Goal: Obtain resource: Download file/media

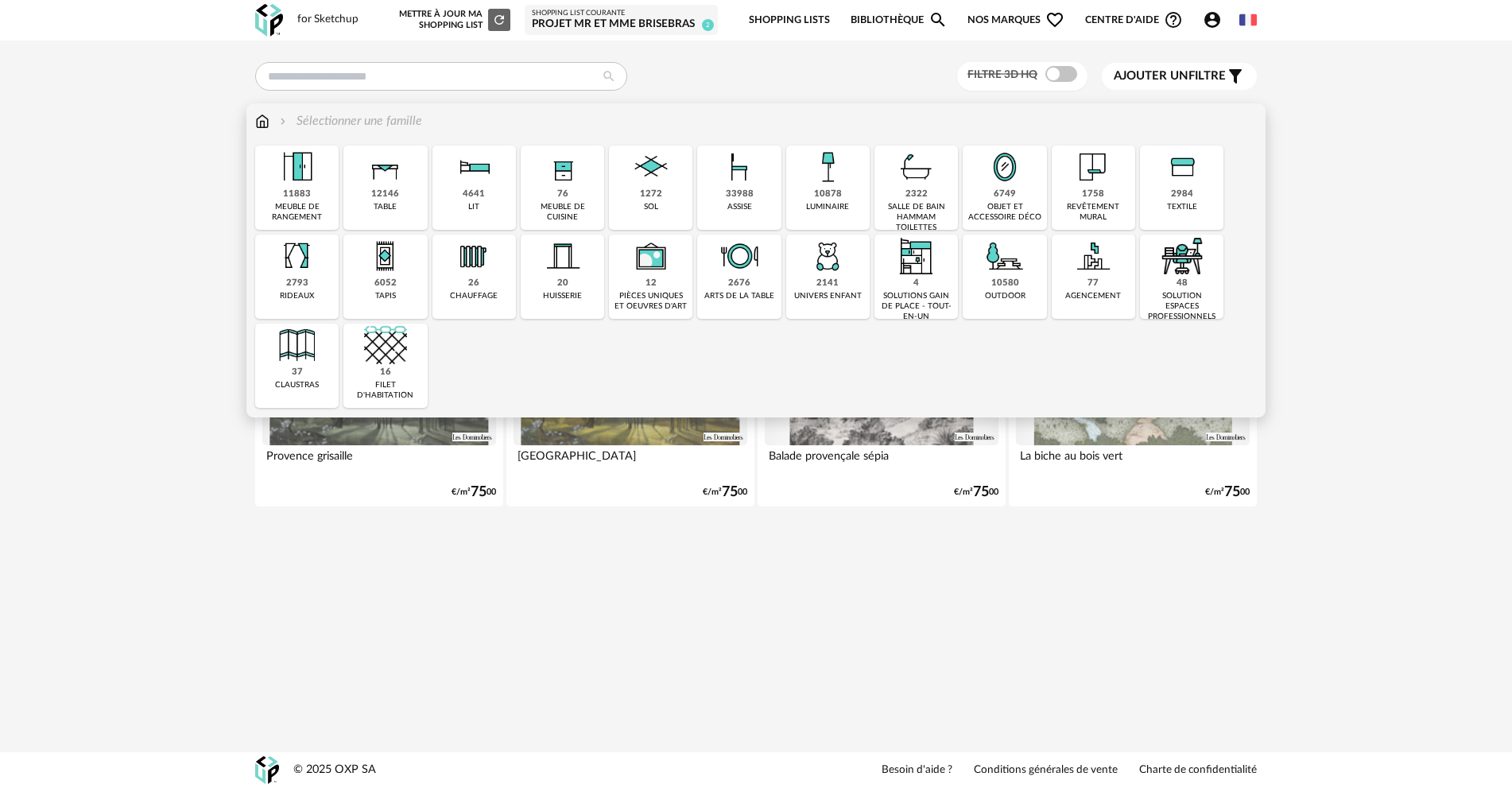
click at [387, 197] on div "12146" at bounding box center [385, 194] width 28 height 12
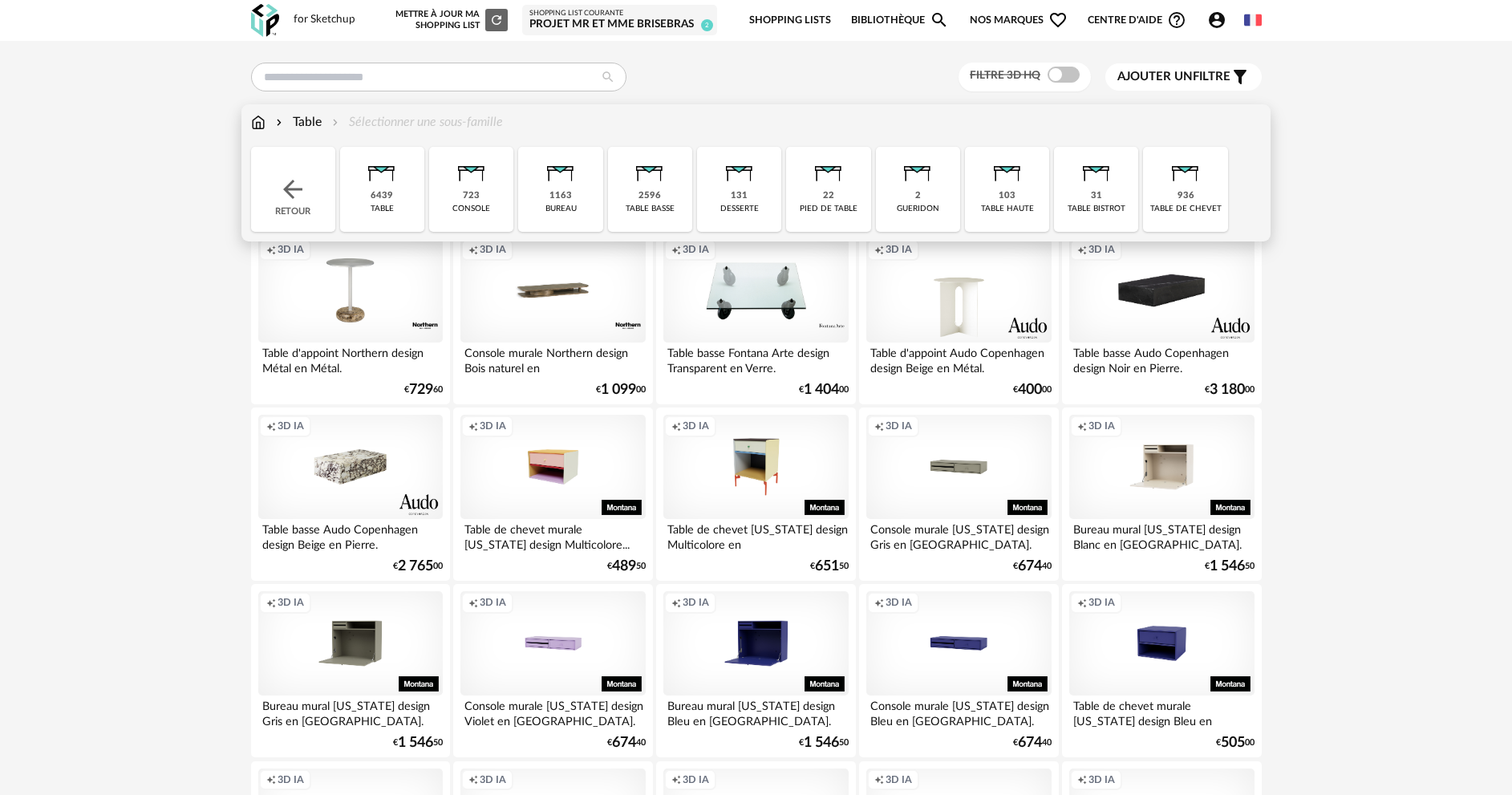
click at [378, 189] on img at bounding box center [381, 169] width 43 height 43
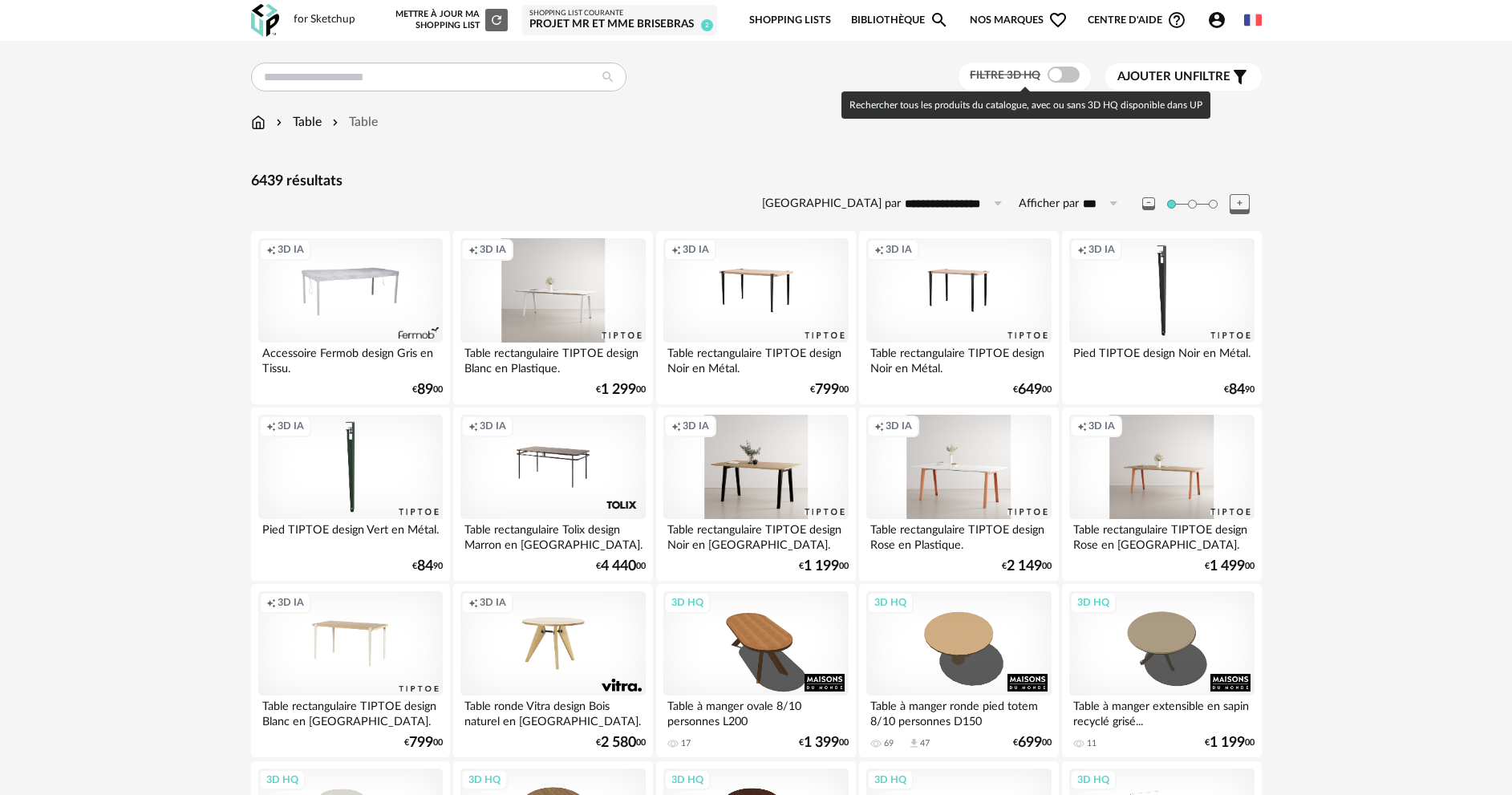
click at [1061, 73] on span at bounding box center [1063, 75] width 32 height 16
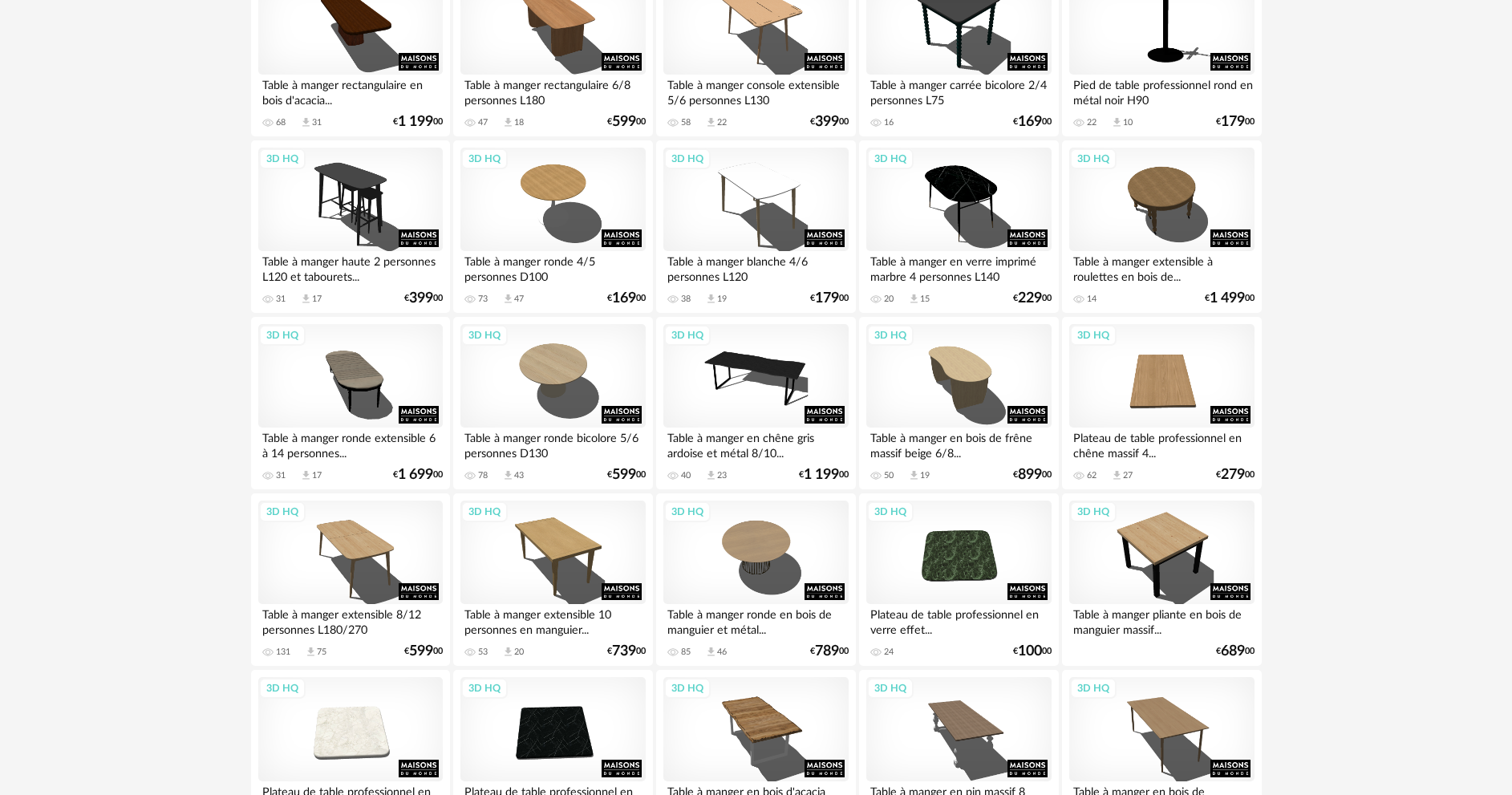
scroll to position [802, 0]
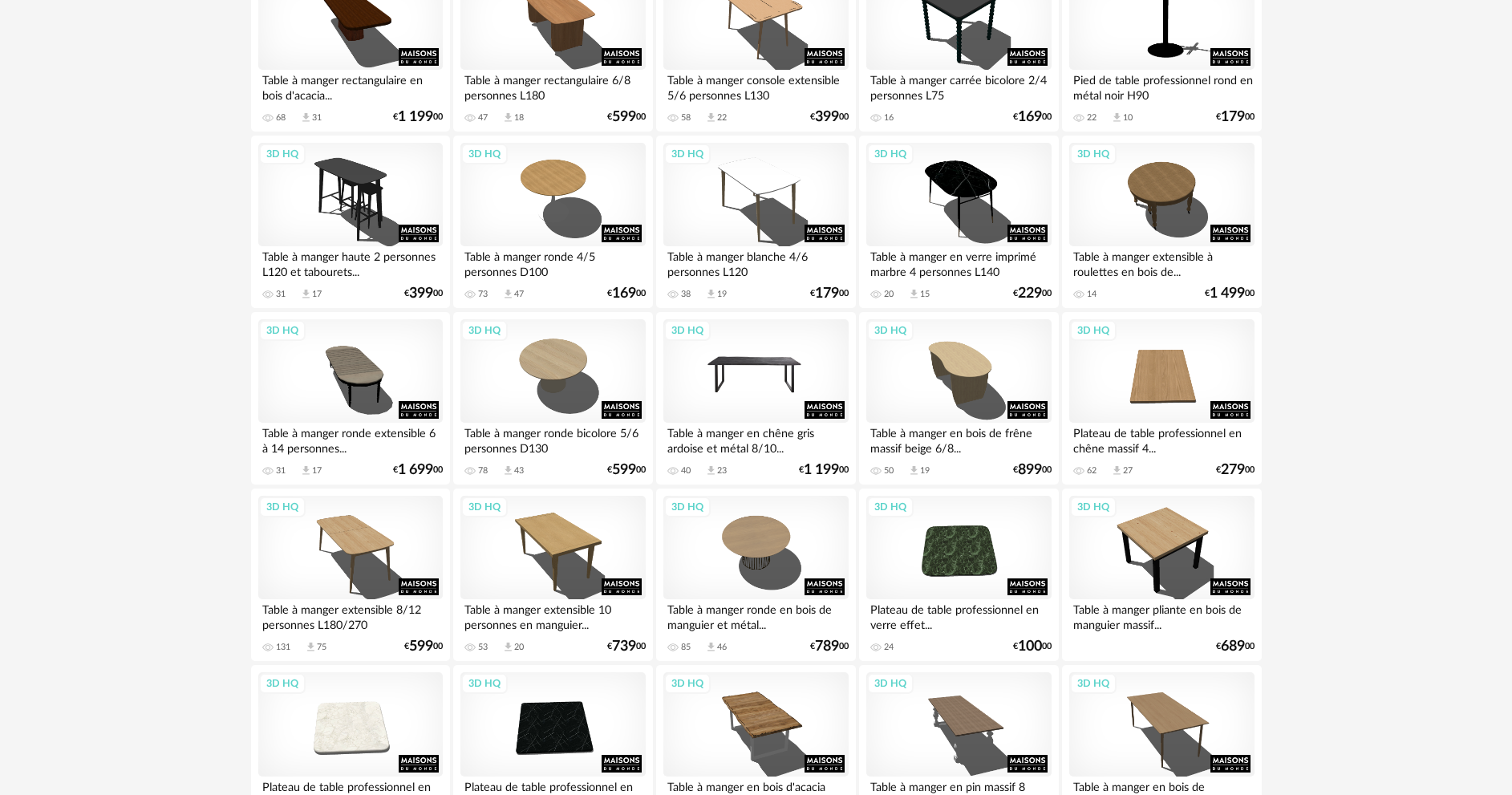
click at [763, 379] on div "3D HQ" at bounding box center [756, 371] width 185 height 104
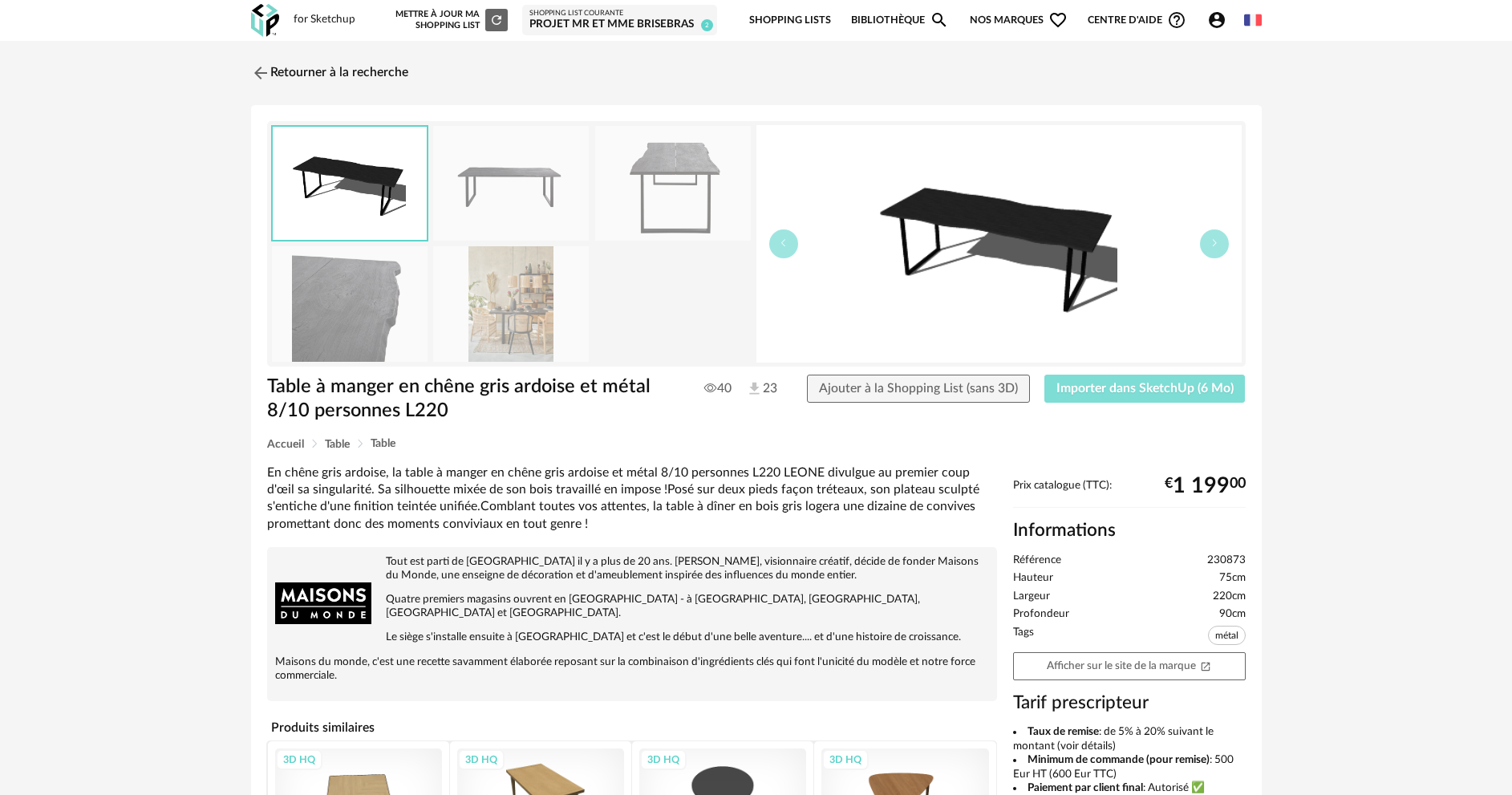
click at [1098, 394] on button "Importer dans SketchUp (6 Mo)" at bounding box center [1144, 389] width 202 height 29
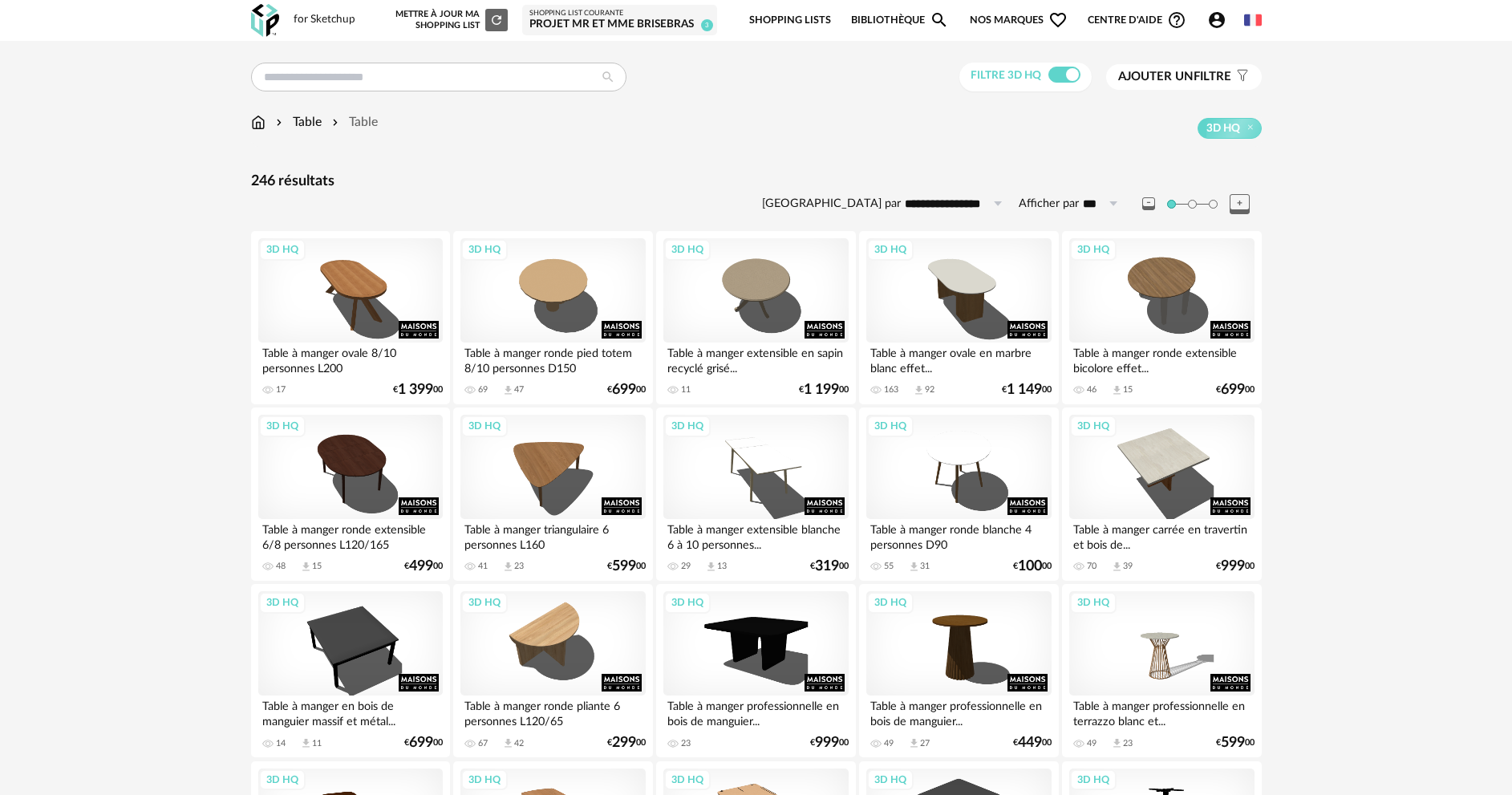
click at [304, 124] on div "Table" at bounding box center [297, 122] width 49 height 18
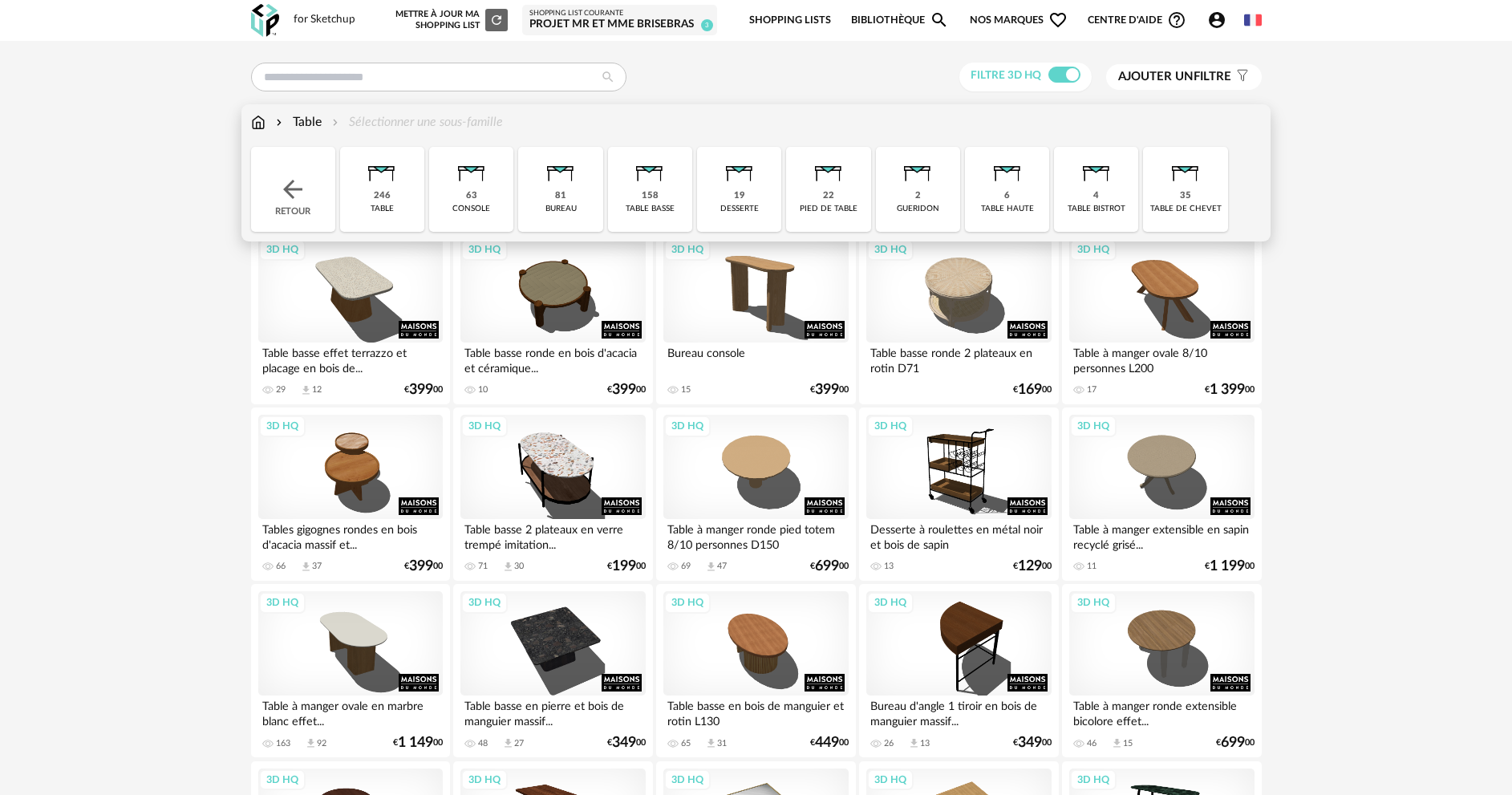
click at [298, 189] on img at bounding box center [293, 190] width 29 height 29
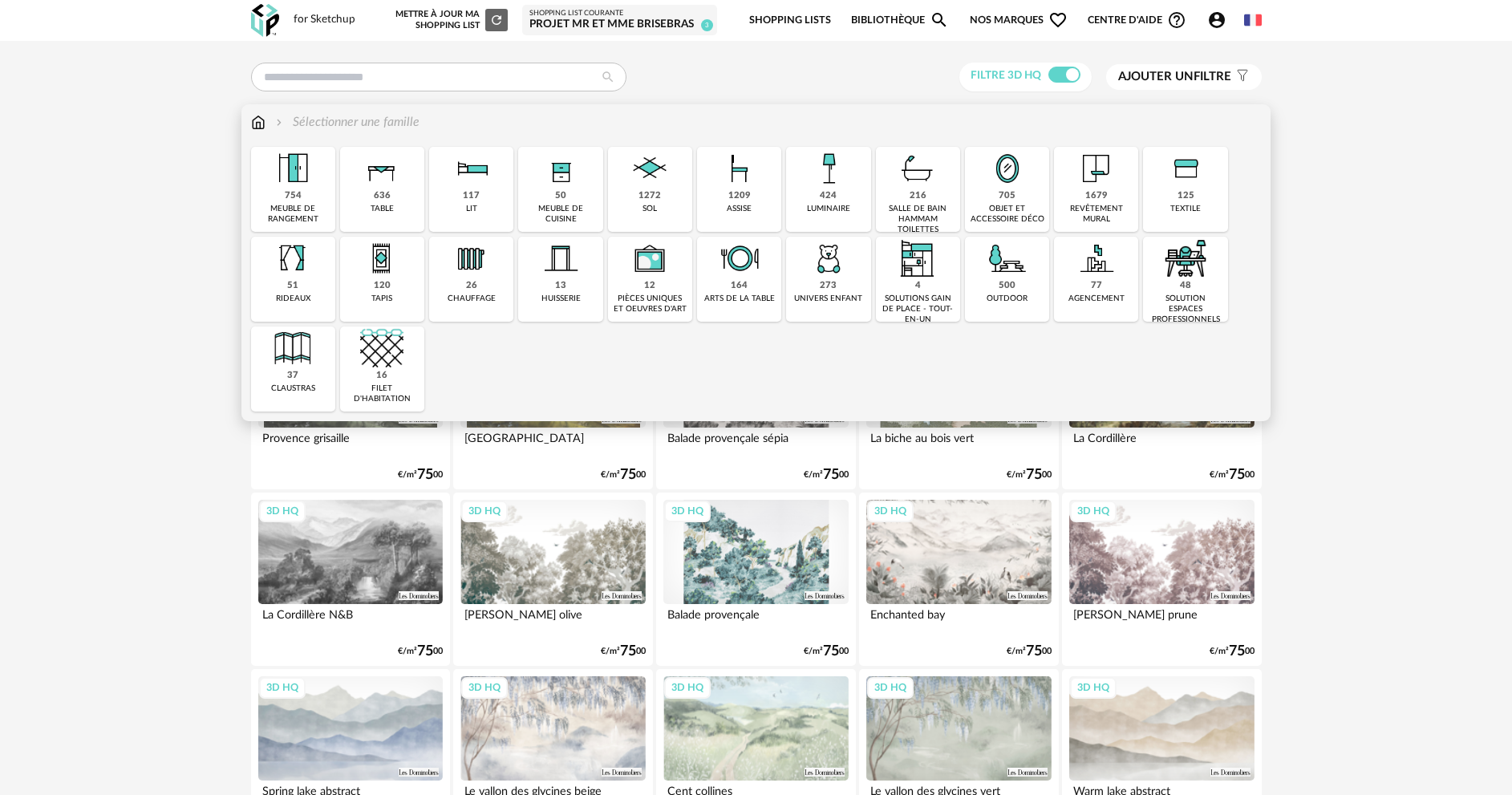
click at [732, 178] on img at bounding box center [740, 169] width 43 height 43
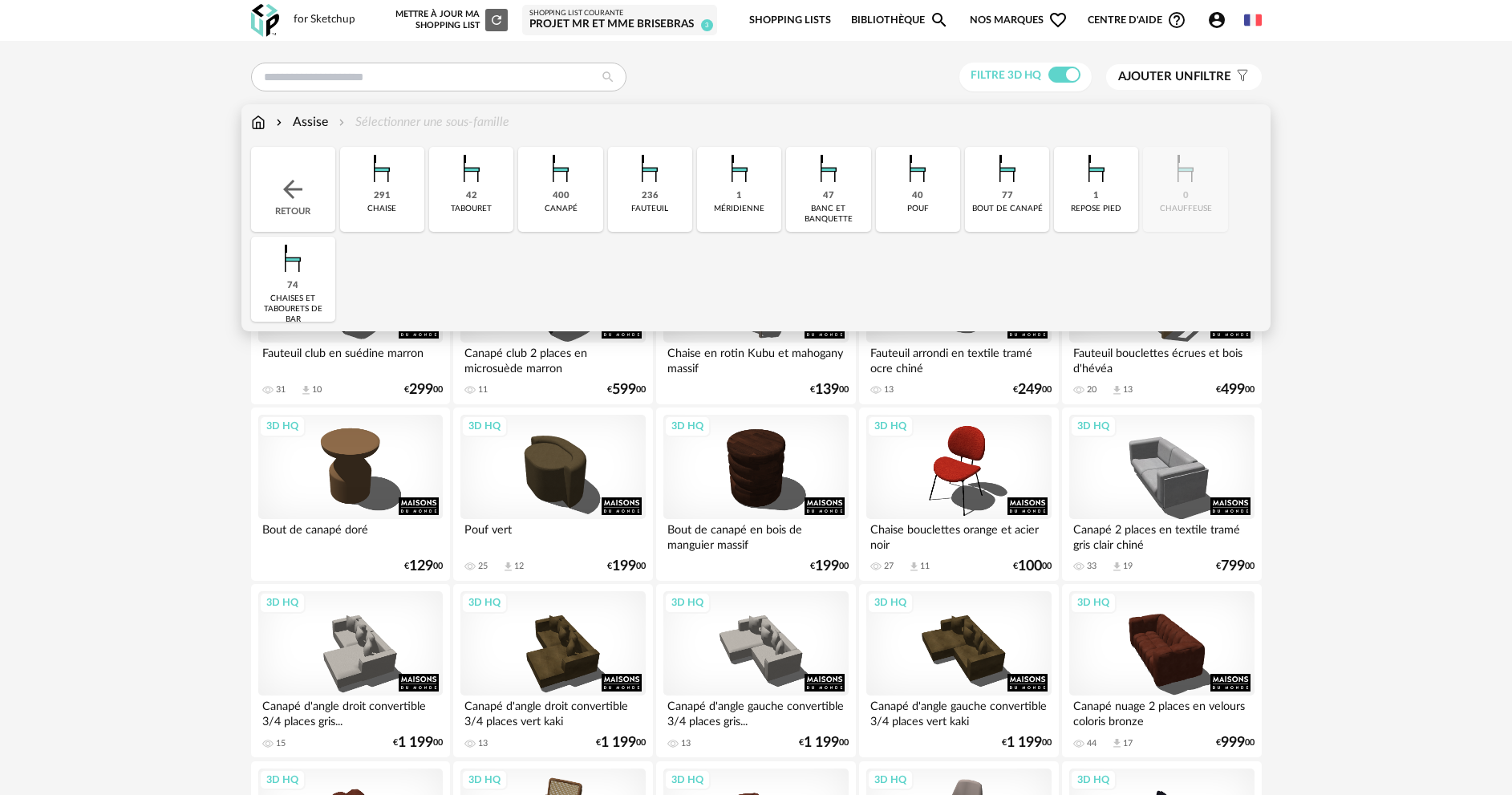
click at [377, 196] on div "291" at bounding box center [381, 196] width 17 height 12
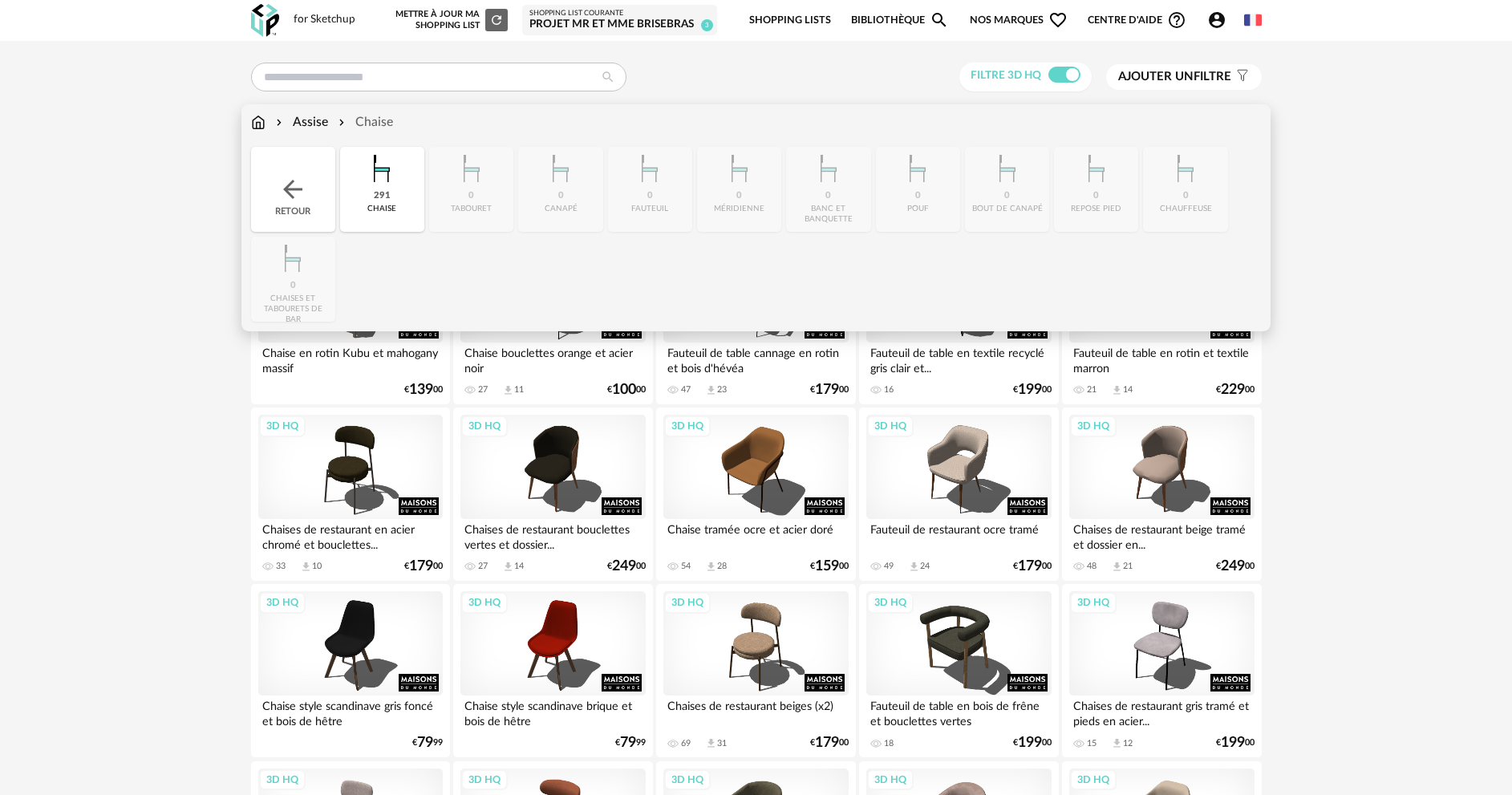
click at [380, 190] on div "291" at bounding box center [381, 196] width 17 height 12
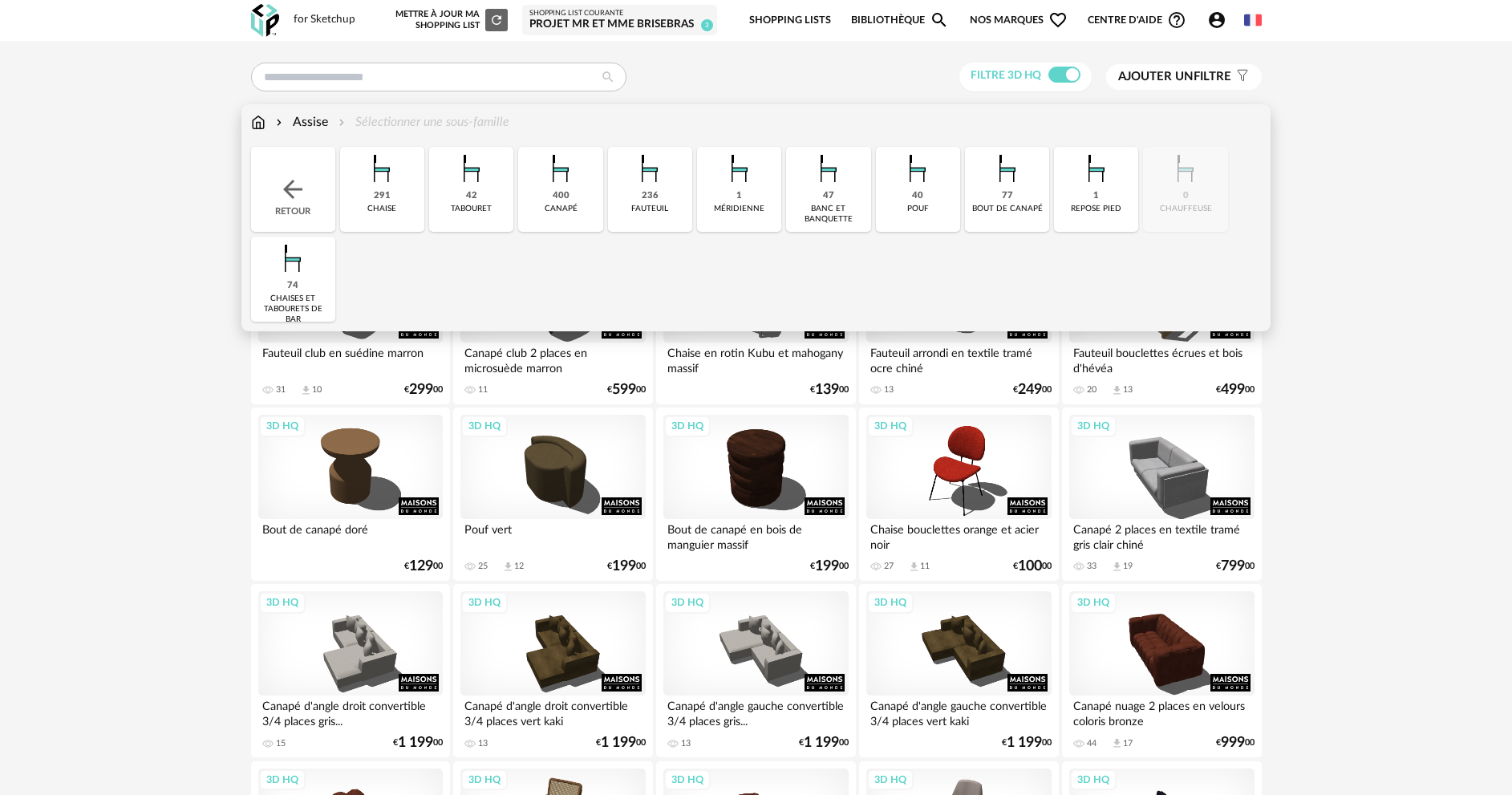
click at [376, 189] on img at bounding box center [381, 169] width 43 height 43
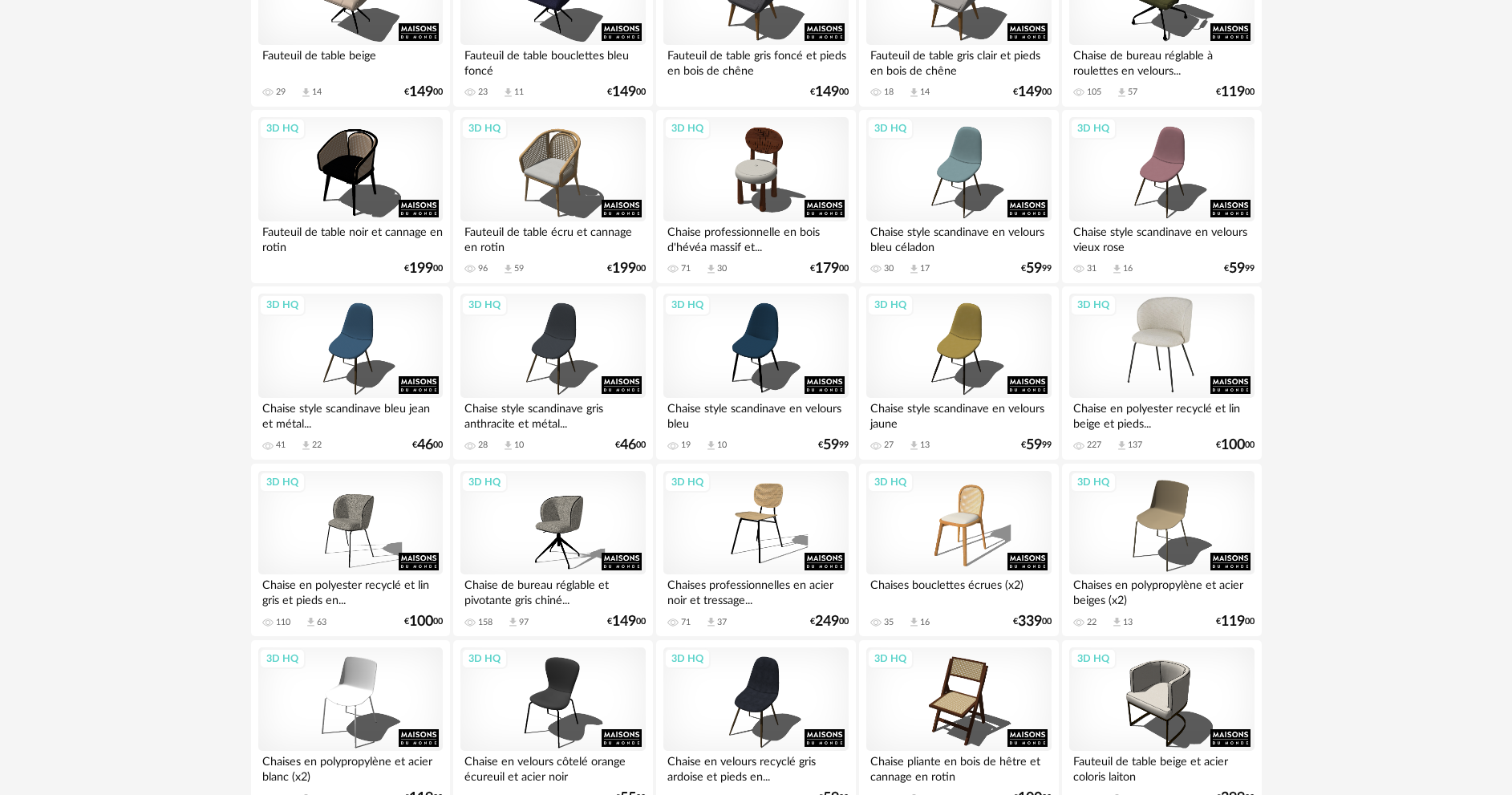
scroll to position [2085, 0]
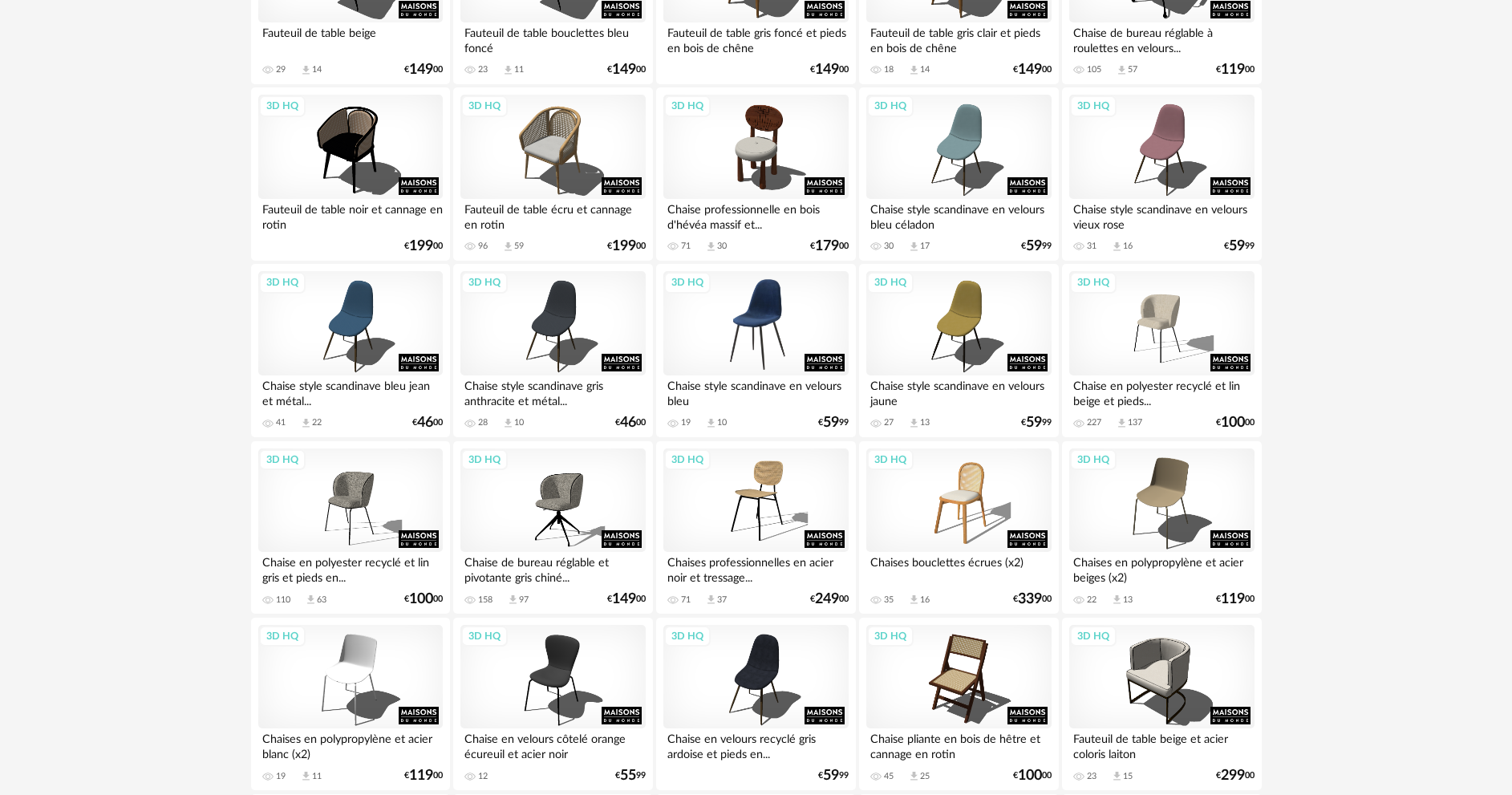
click at [753, 328] on div "3D HQ" at bounding box center [756, 324] width 185 height 104
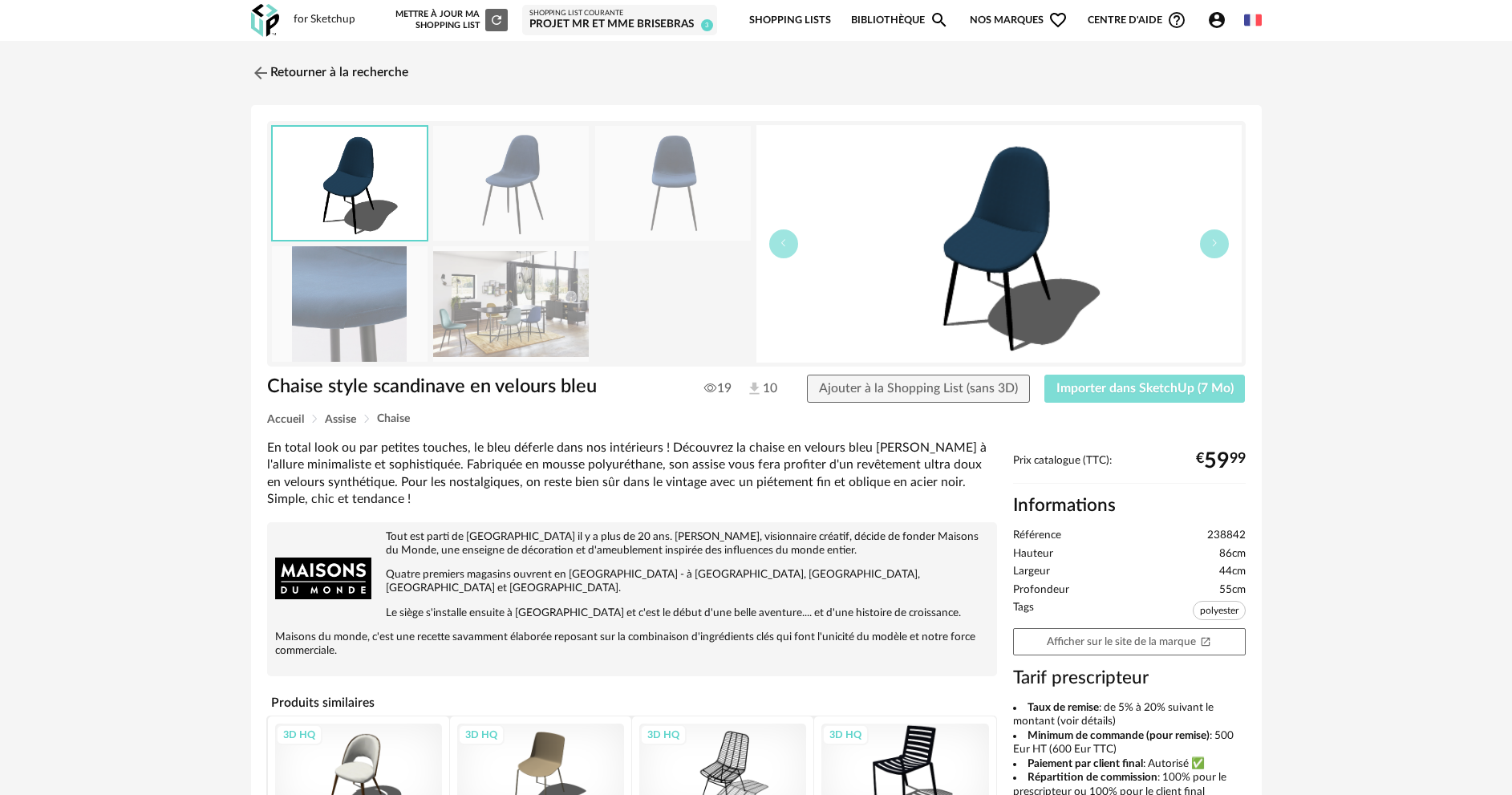
click at [1130, 387] on span "Importer dans SketchUp (7 Mo)" at bounding box center [1144, 388] width 177 height 13
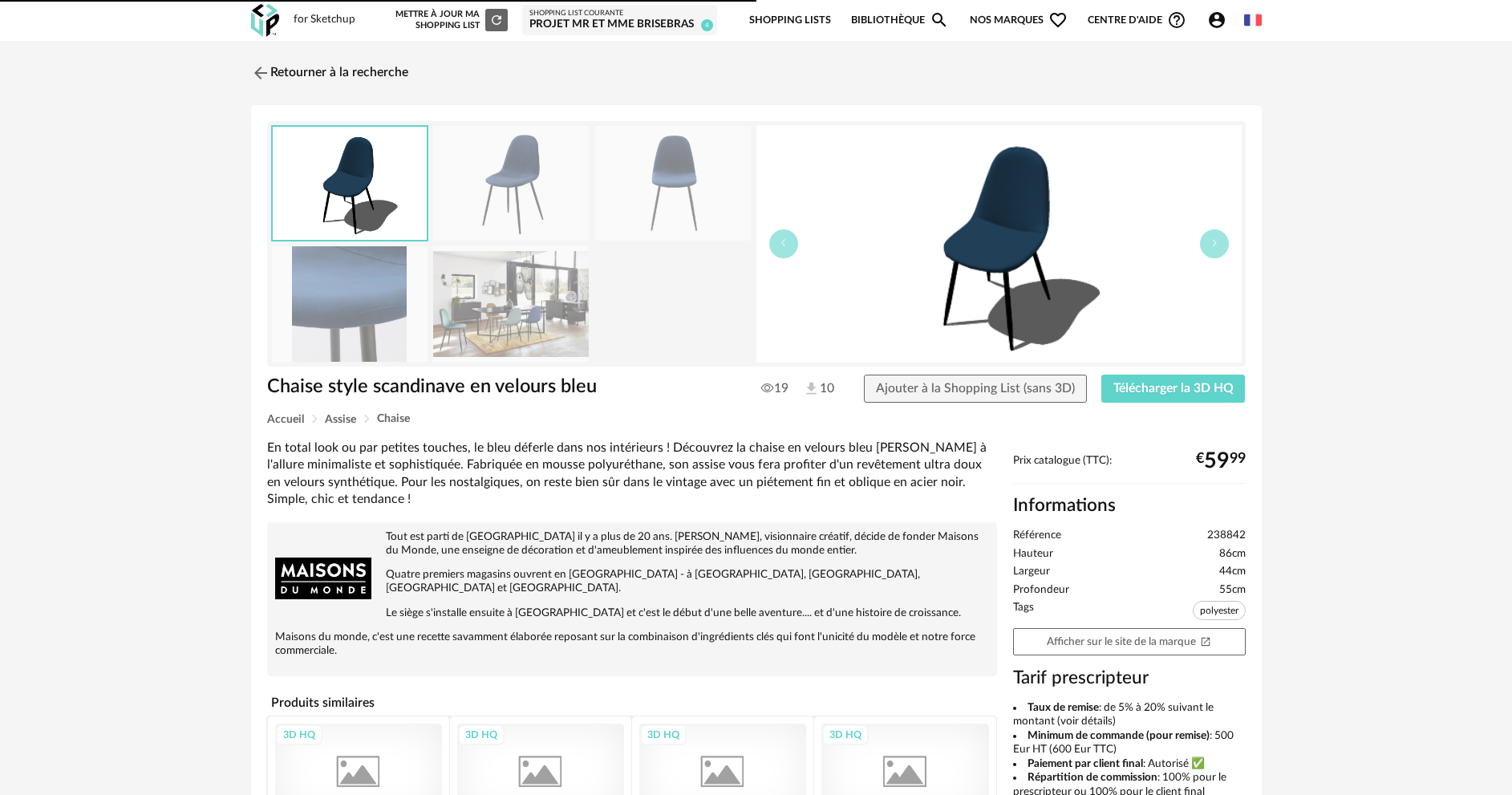
click at [253, 76] on img at bounding box center [261, 73] width 19 height 19
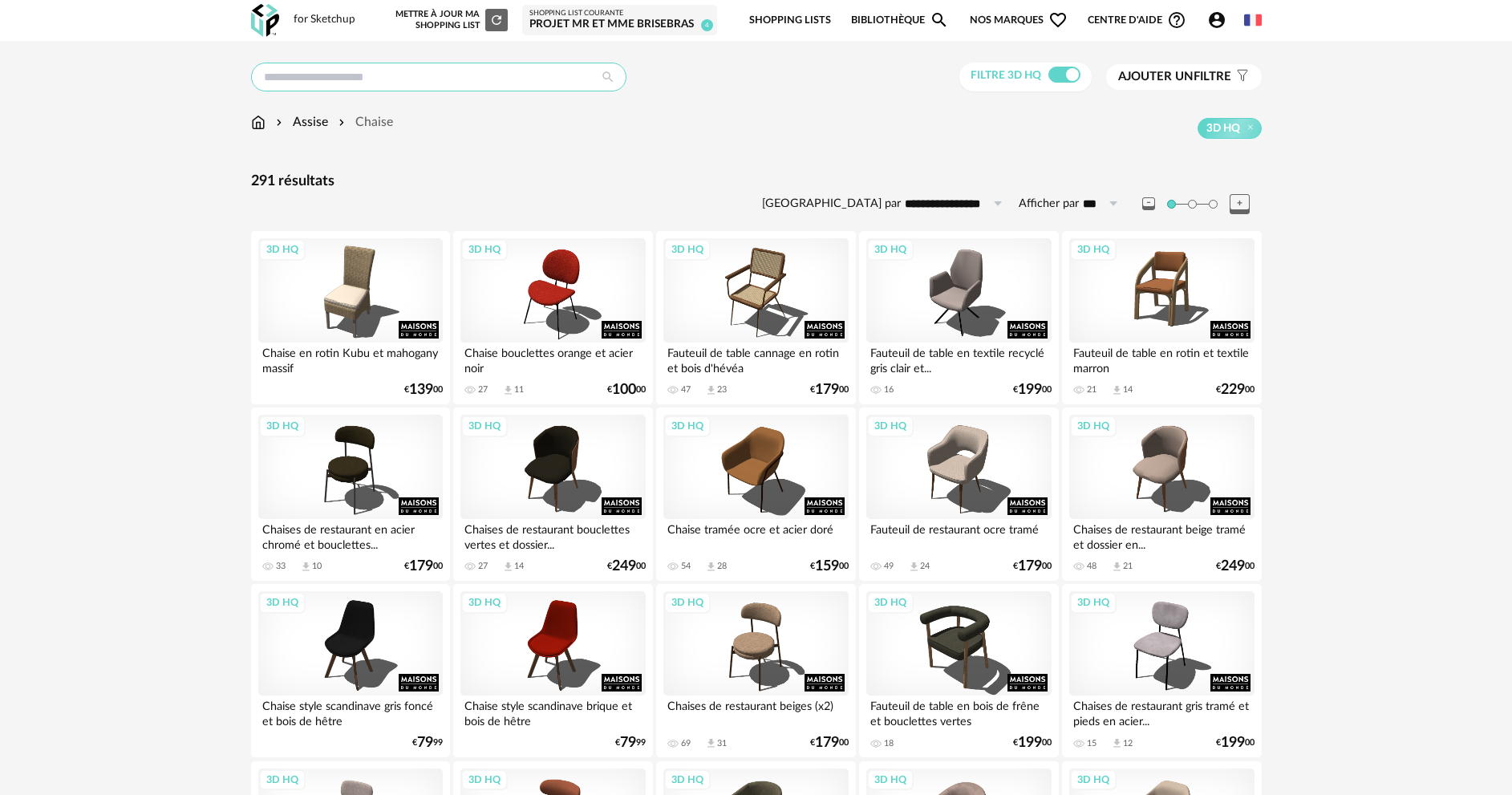
click at [301, 81] on input "text" at bounding box center [438, 77] width 375 height 29
type input "********"
type input "**********"
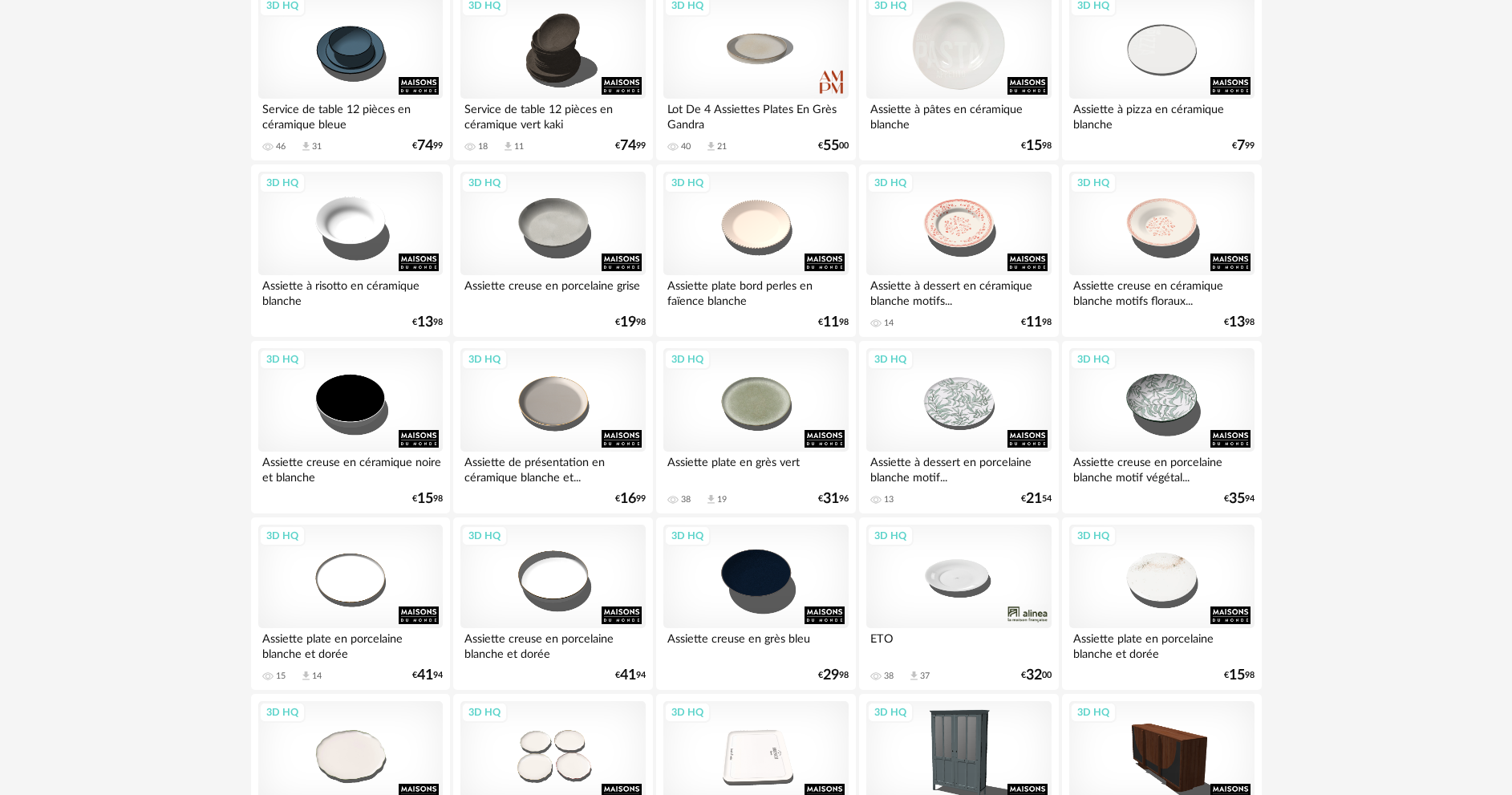
scroll to position [722, 0]
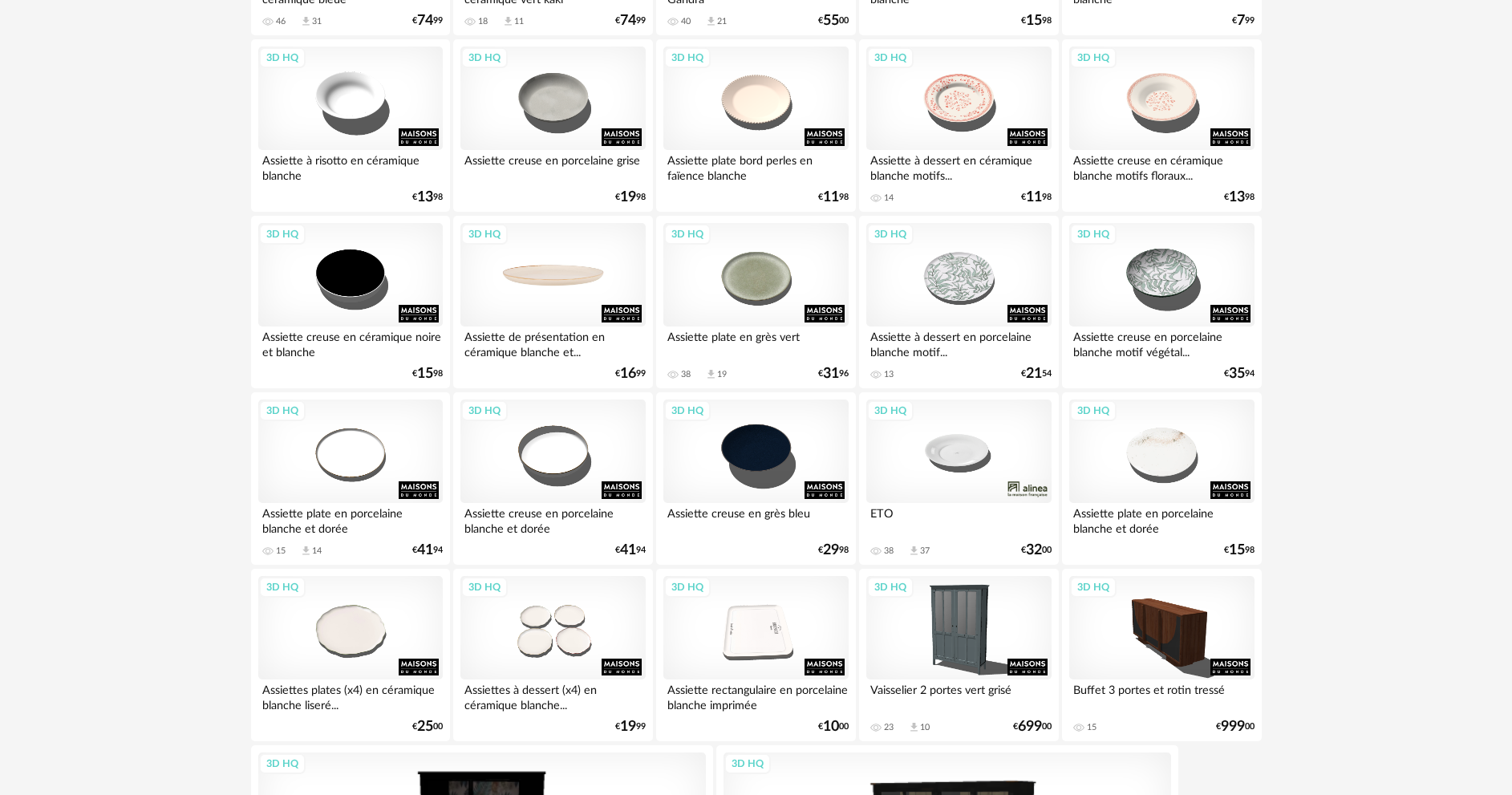
click at [560, 283] on div "3D HQ" at bounding box center [552, 275] width 185 height 104
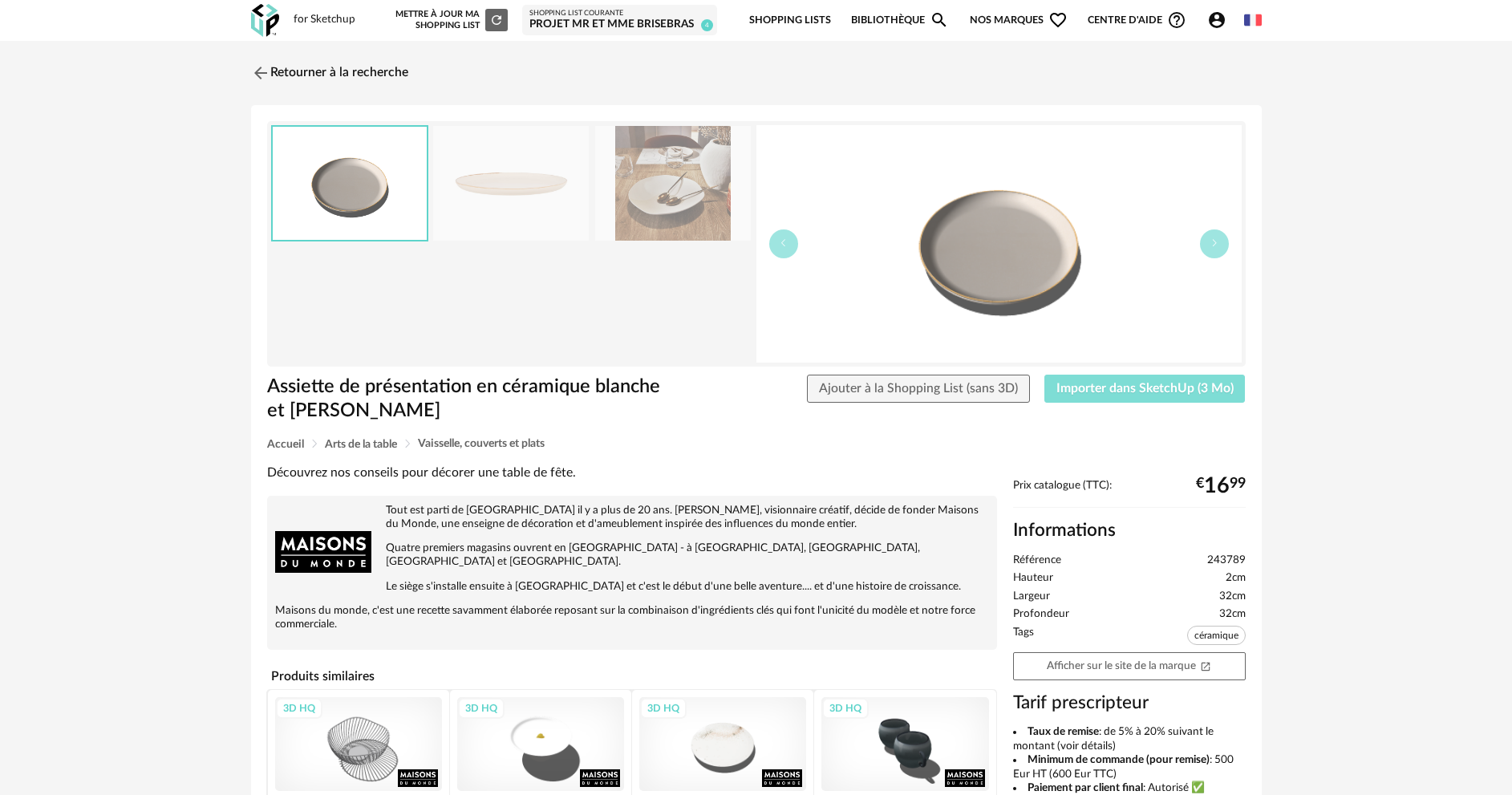
click at [1149, 392] on span "Importer dans SketchUp (3 Mo)" at bounding box center [1144, 388] width 177 height 13
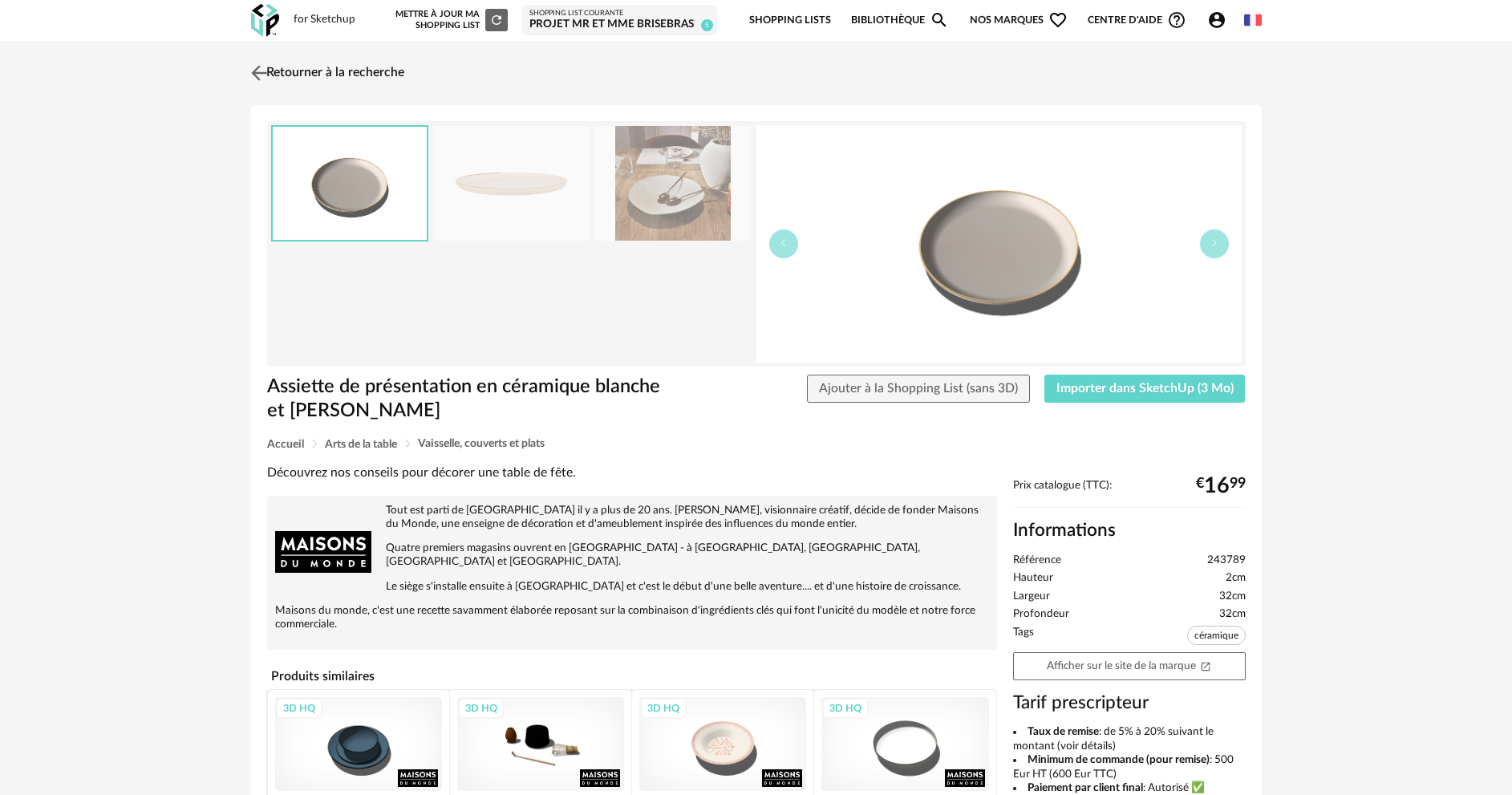
click at [264, 72] on img at bounding box center [259, 72] width 23 height 23
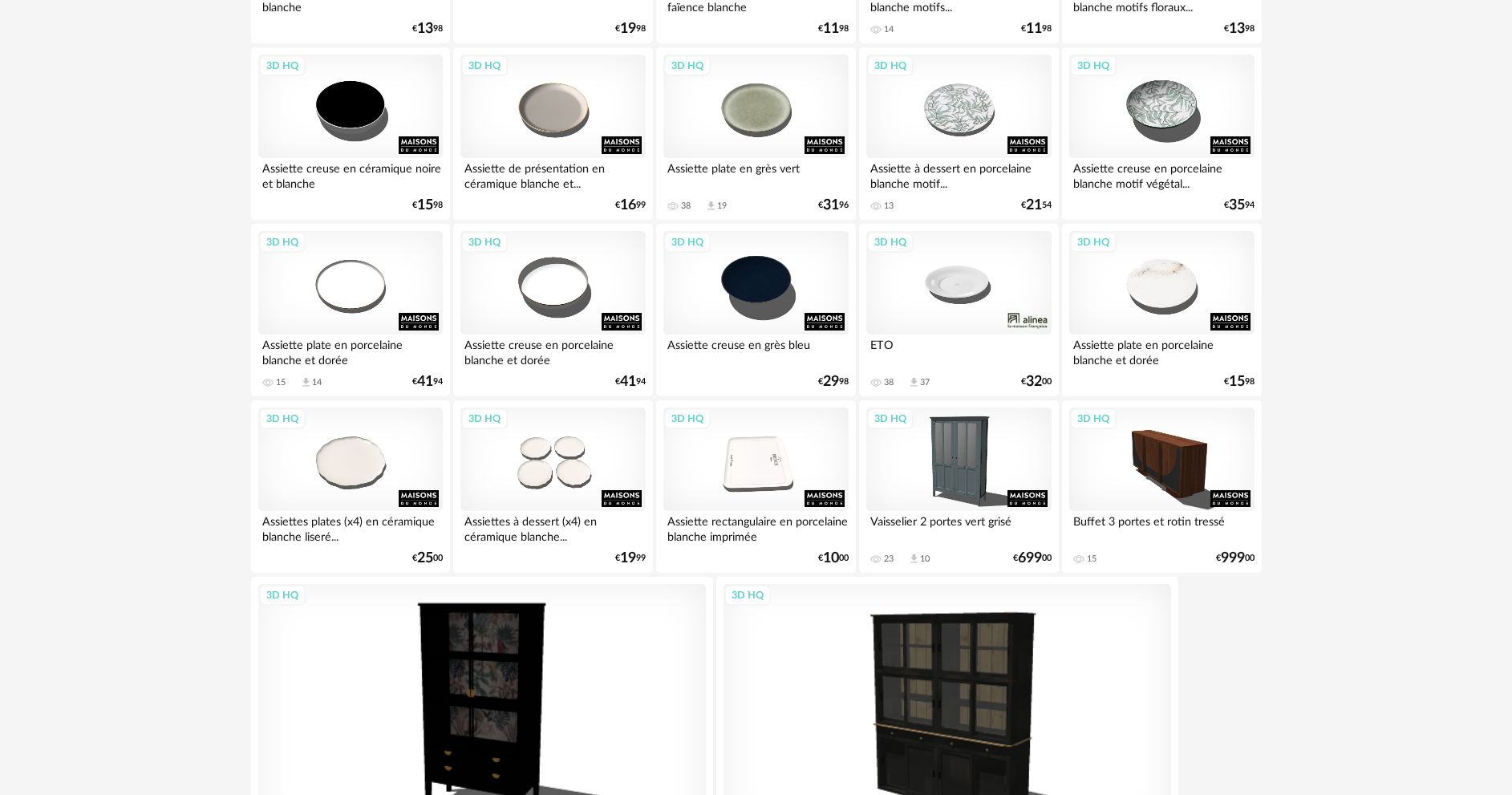
scroll to position [932, 0]
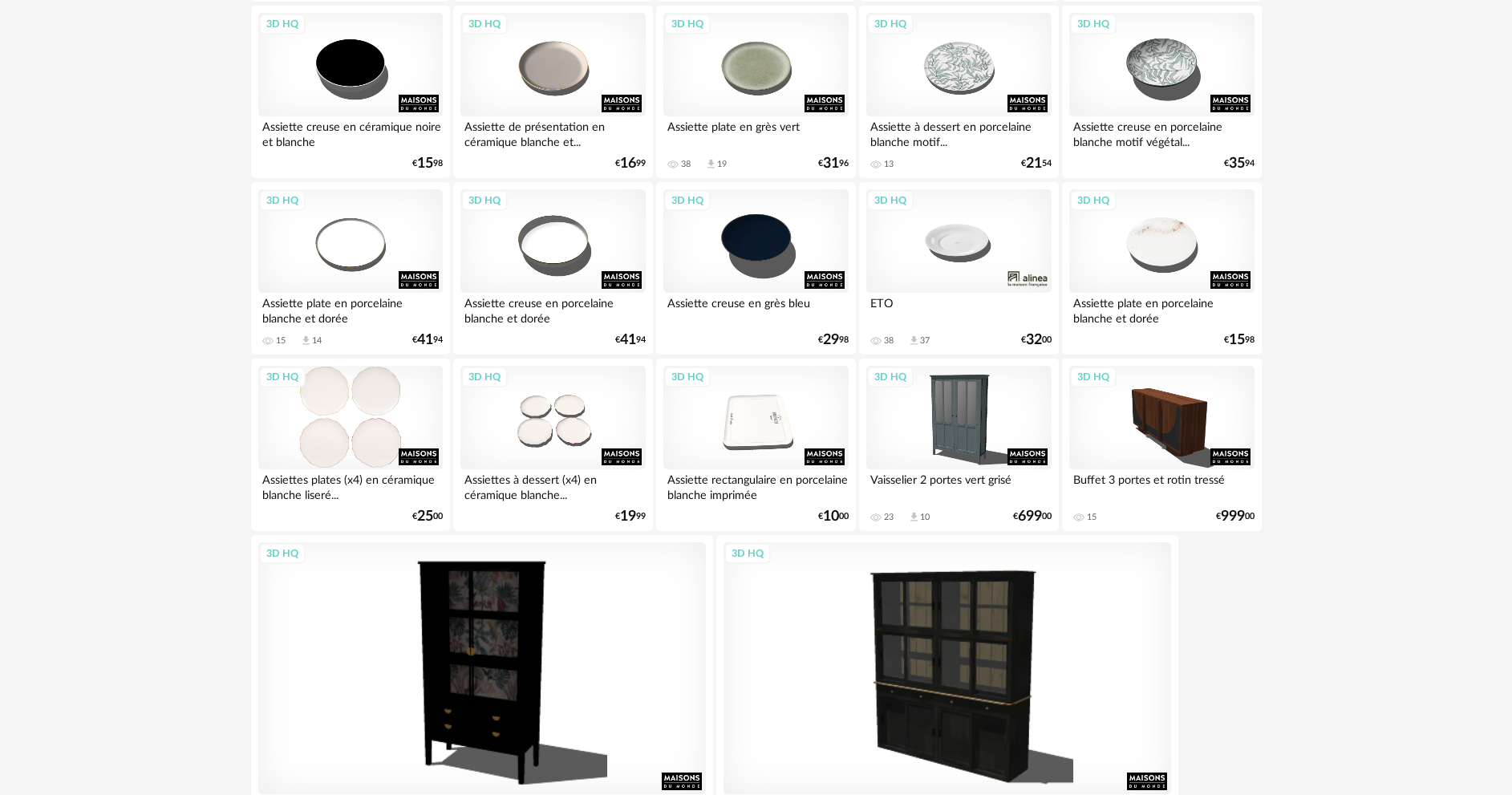
click at [326, 446] on div "3D HQ" at bounding box center [351, 418] width 185 height 104
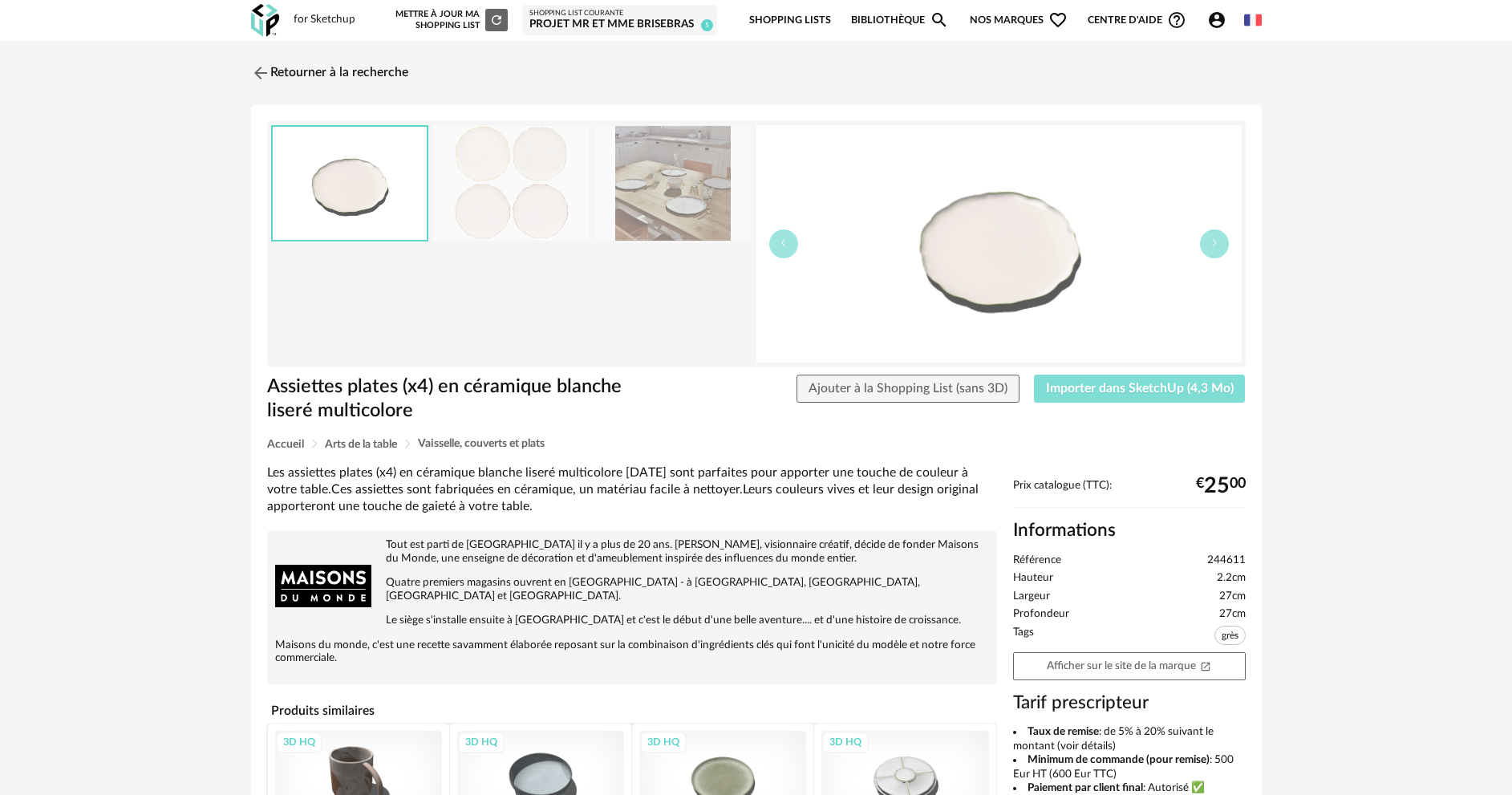
click at [1115, 401] on button "Importer dans SketchUp (4,3 Mo)" at bounding box center [1139, 389] width 212 height 29
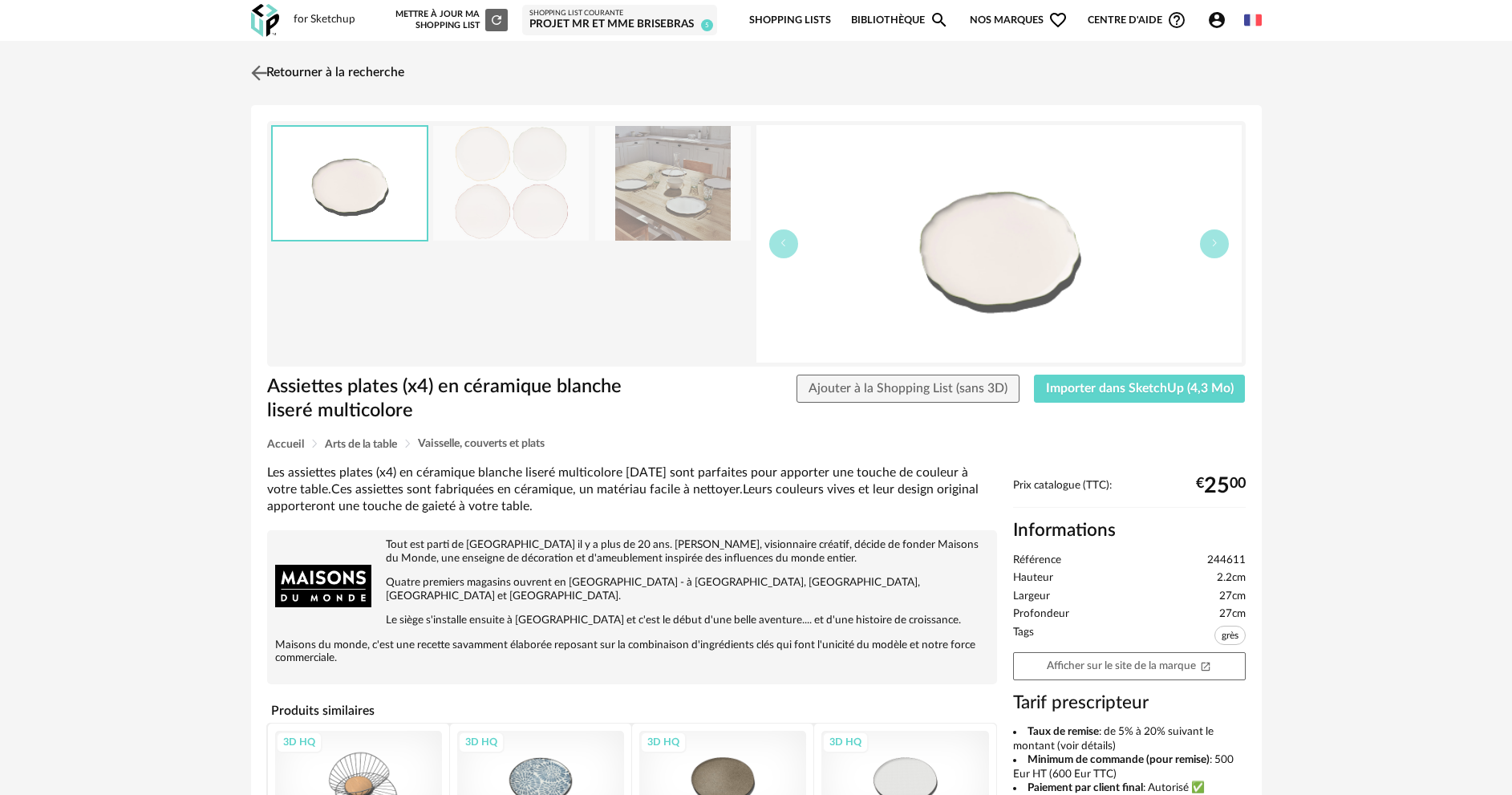
click at [265, 75] on img at bounding box center [259, 72] width 23 height 23
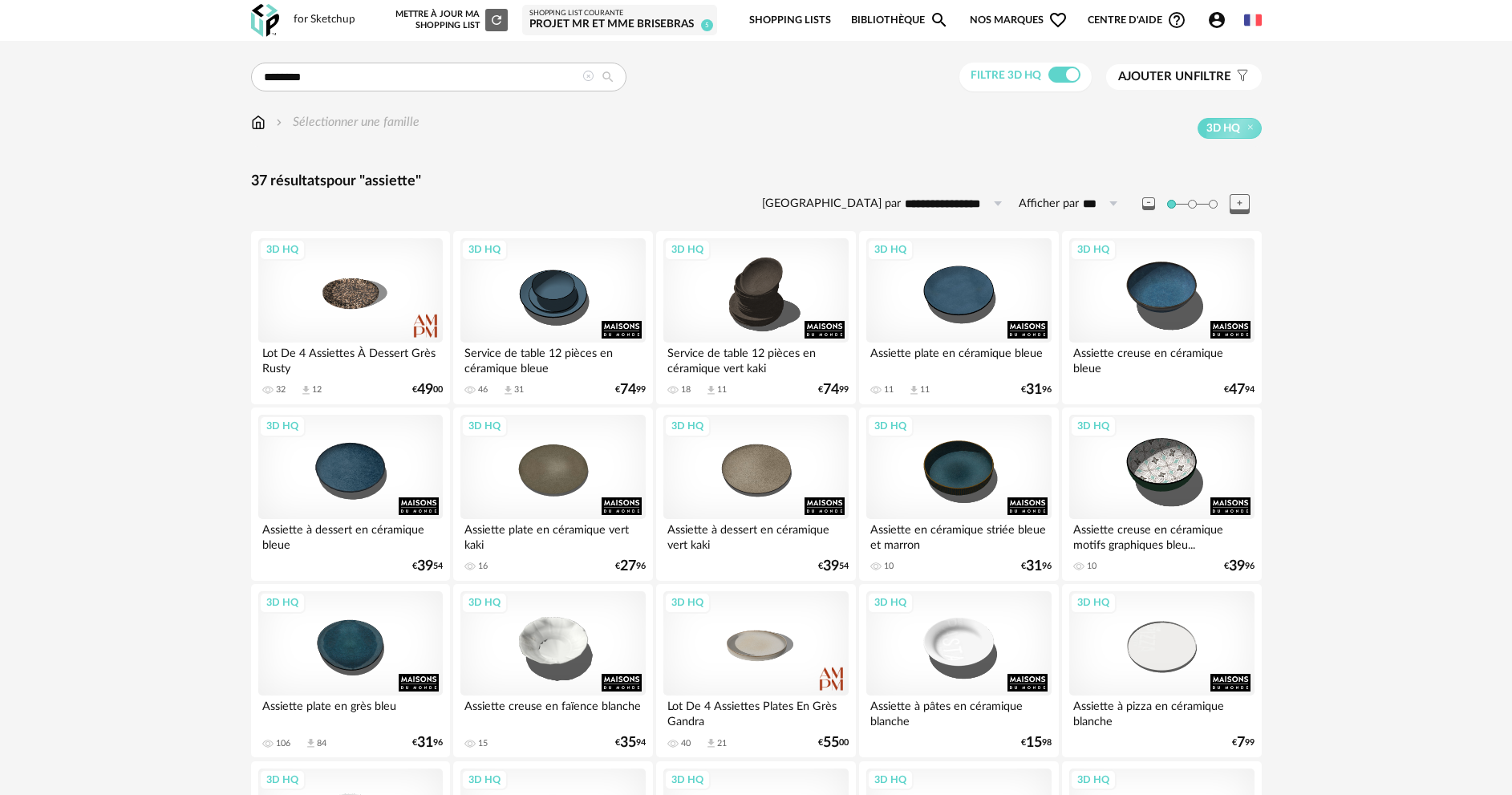
click at [255, 124] on img at bounding box center [259, 122] width 14 height 18
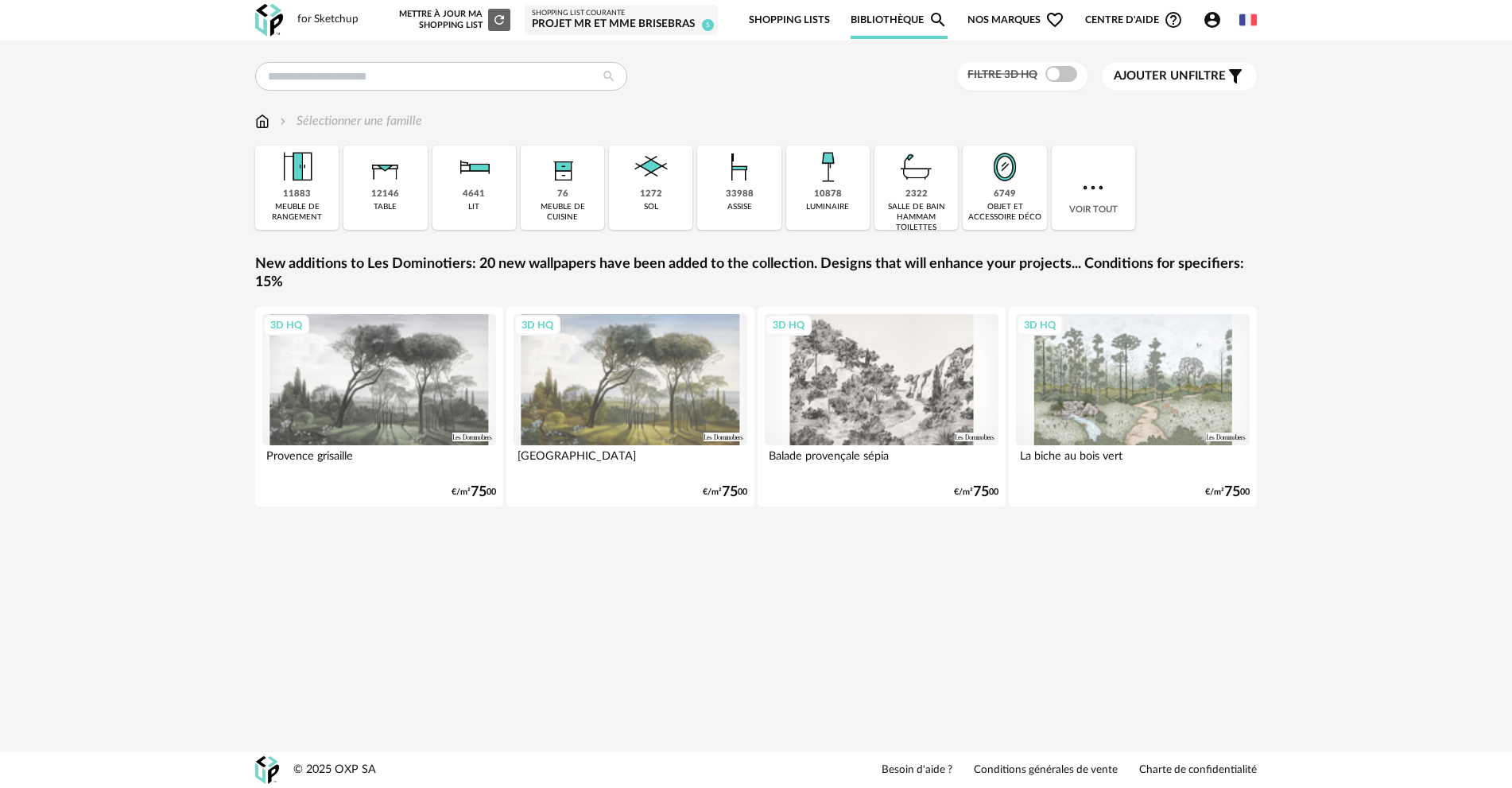
click at [262, 118] on img at bounding box center [263, 121] width 14 height 18
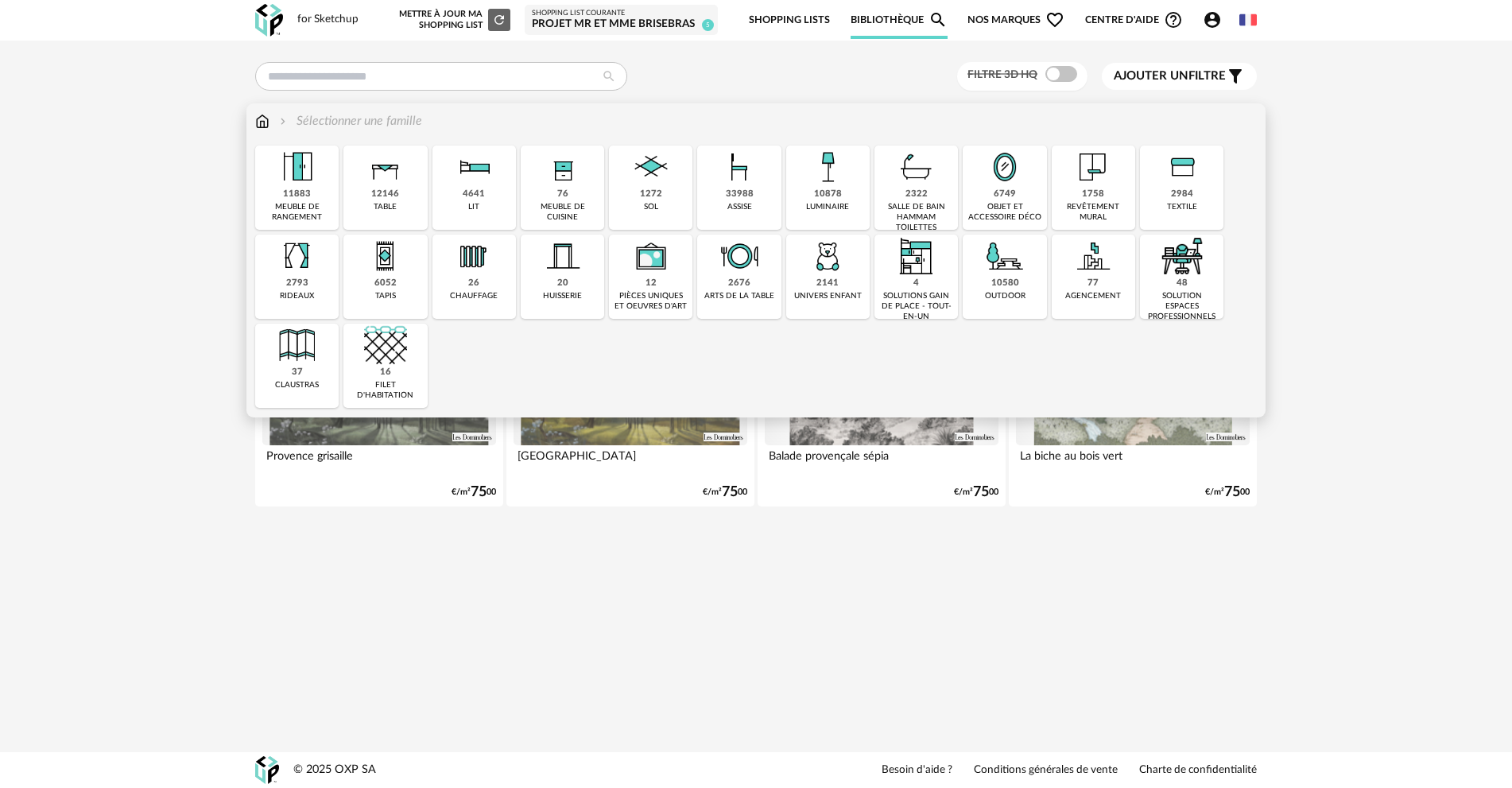
click at [305, 185] on img at bounding box center [298, 167] width 43 height 43
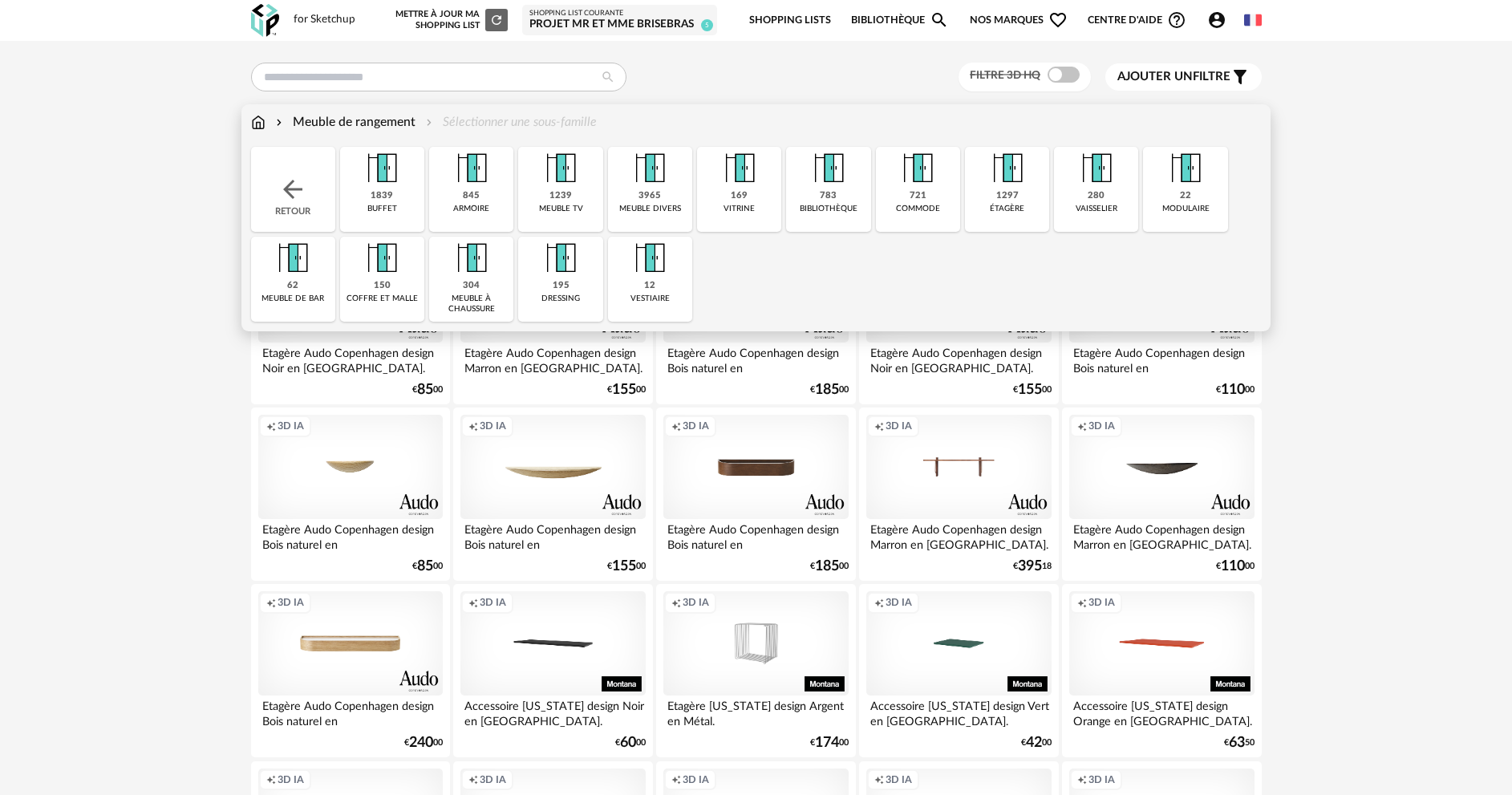
click at [385, 184] on img at bounding box center [381, 169] width 43 height 43
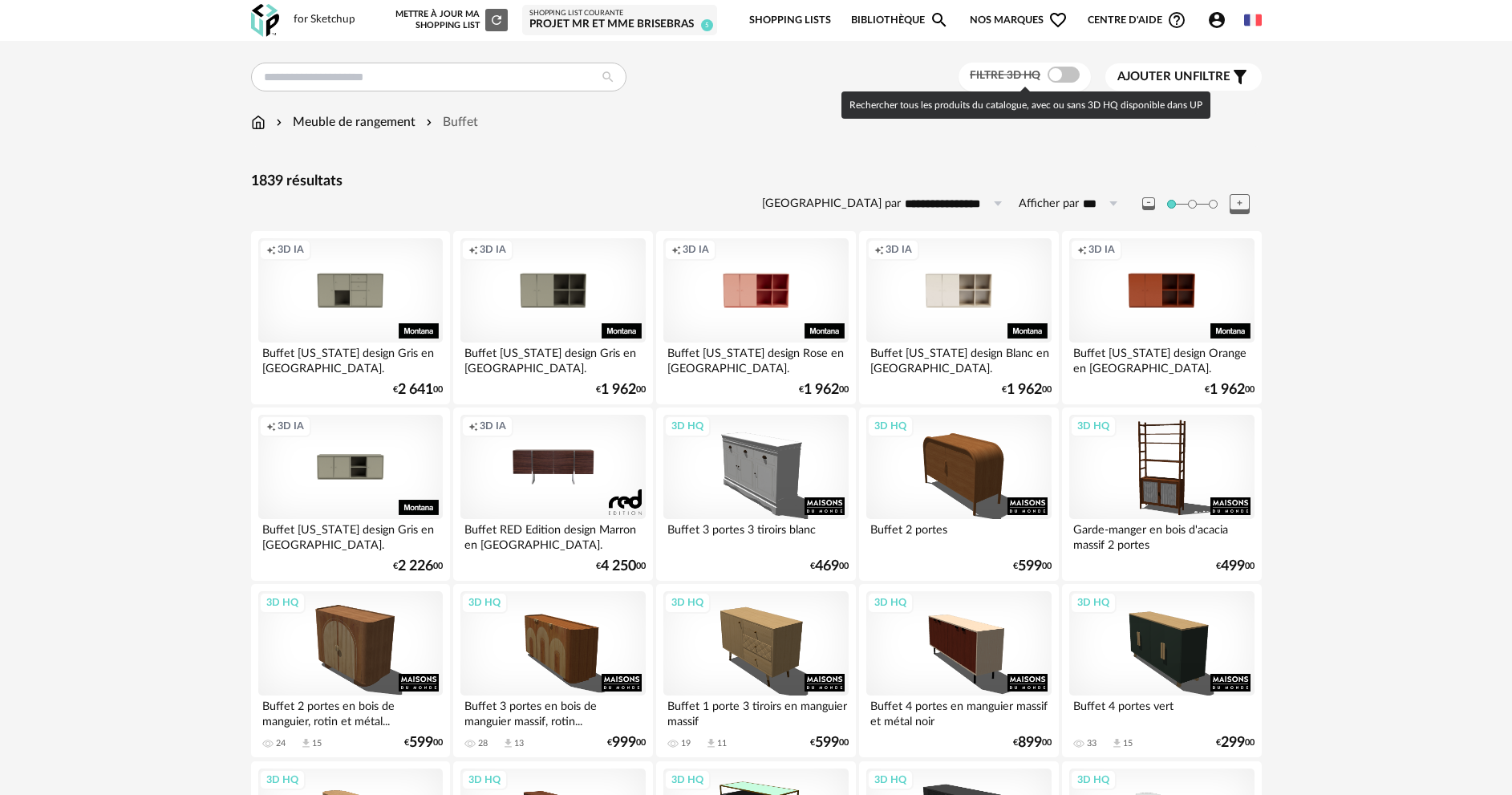
click at [1067, 76] on span at bounding box center [1063, 75] width 32 height 16
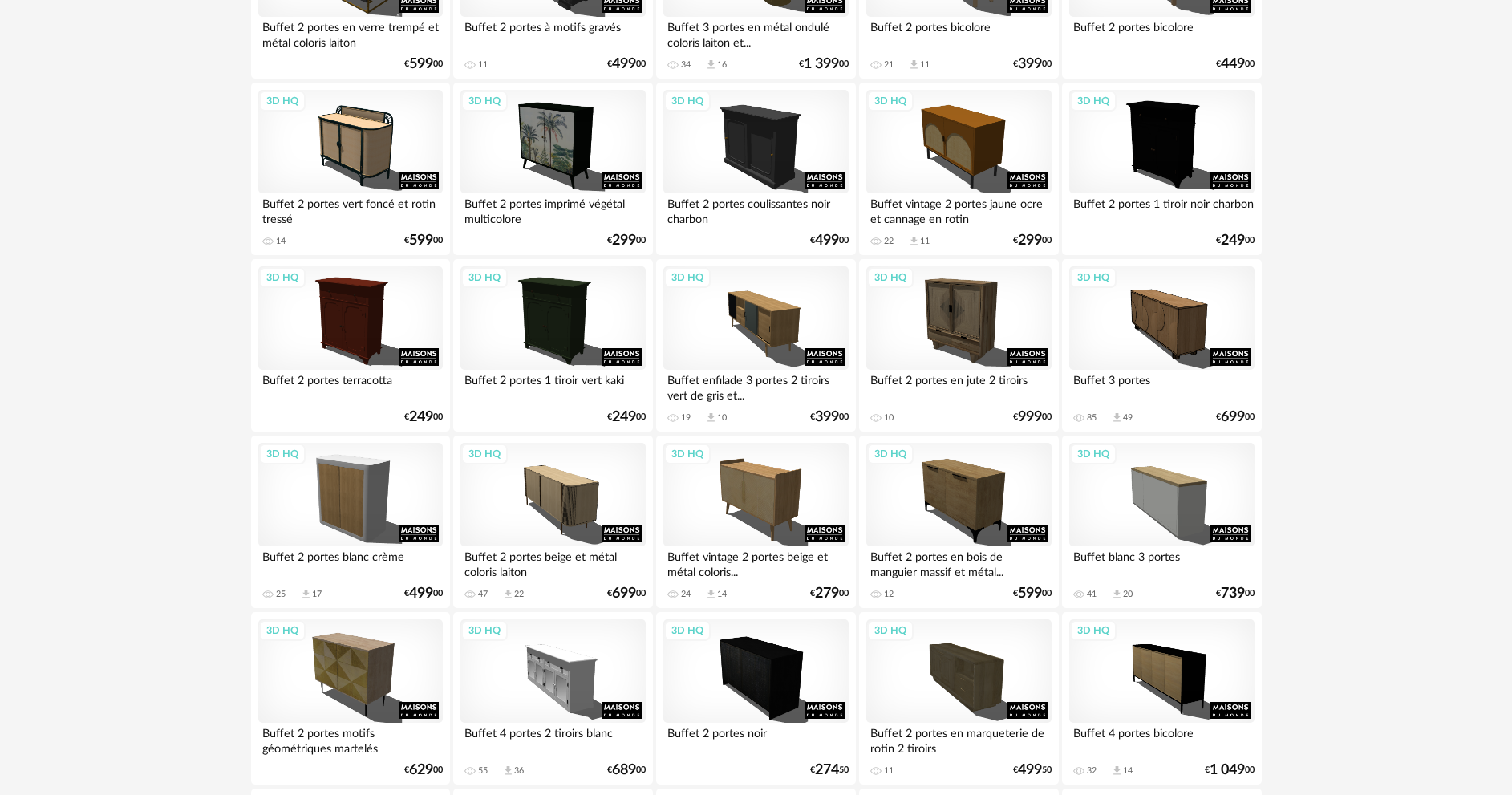
scroll to position [722, 0]
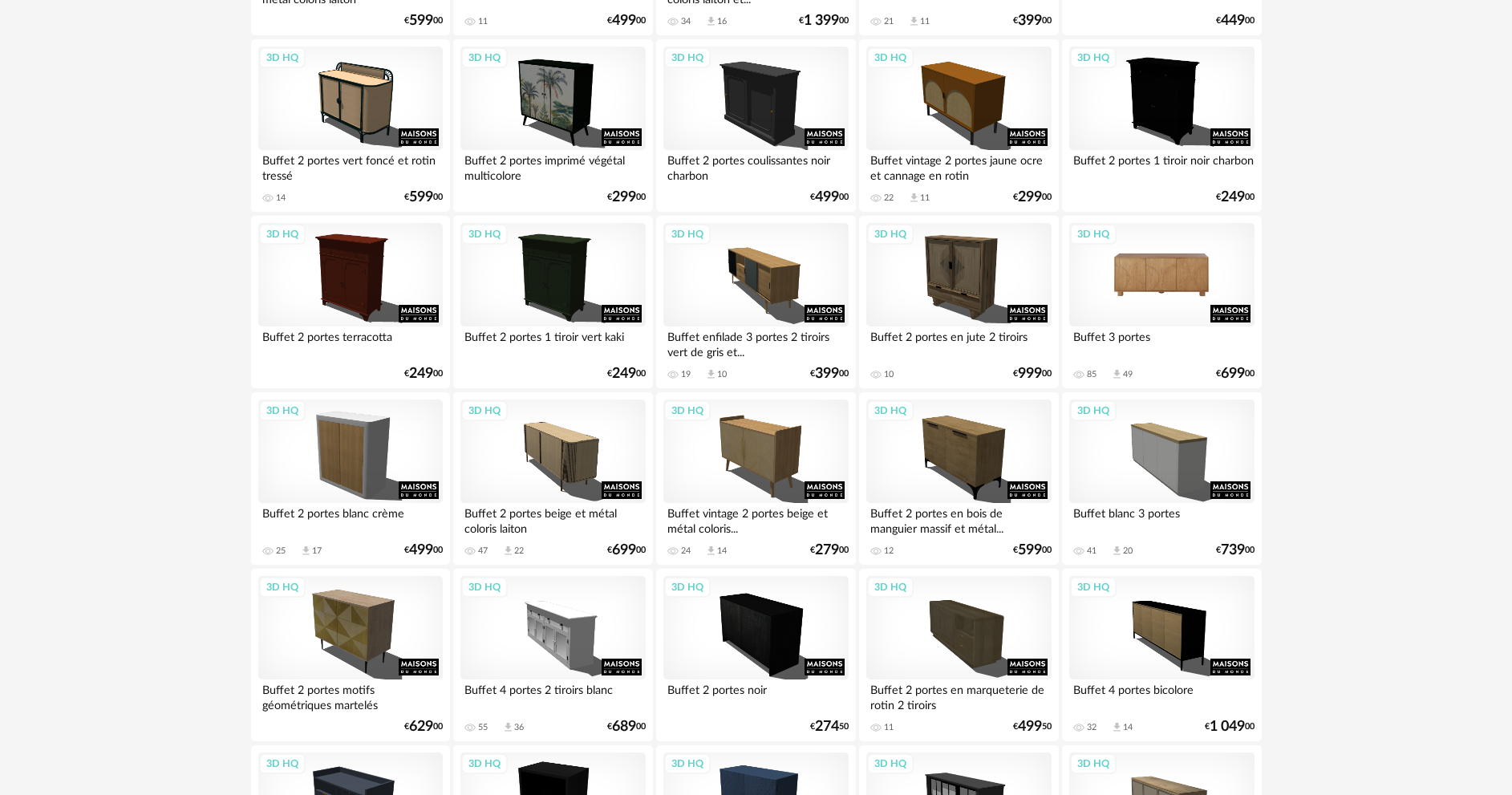
click at [1157, 274] on div "3D HQ" at bounding box center [1161, 275] width 185 height 104
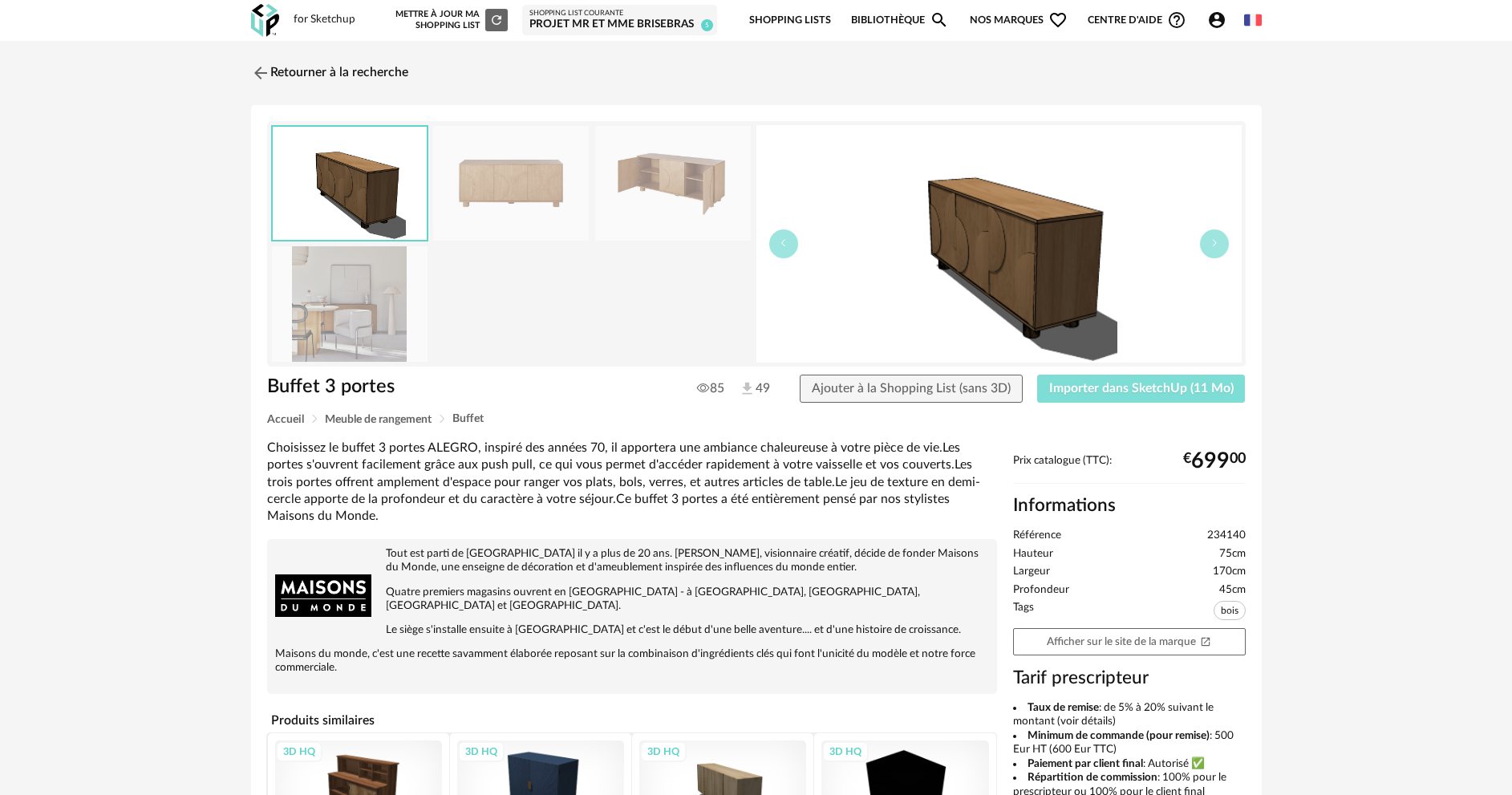
click at [1129, 389] on span "Importer dans SketchUp (11 Mo)" at bounding box center [1141, 388] width 185 height 13
